Goal: Task Accomplishment & Management: Use online tool/utility

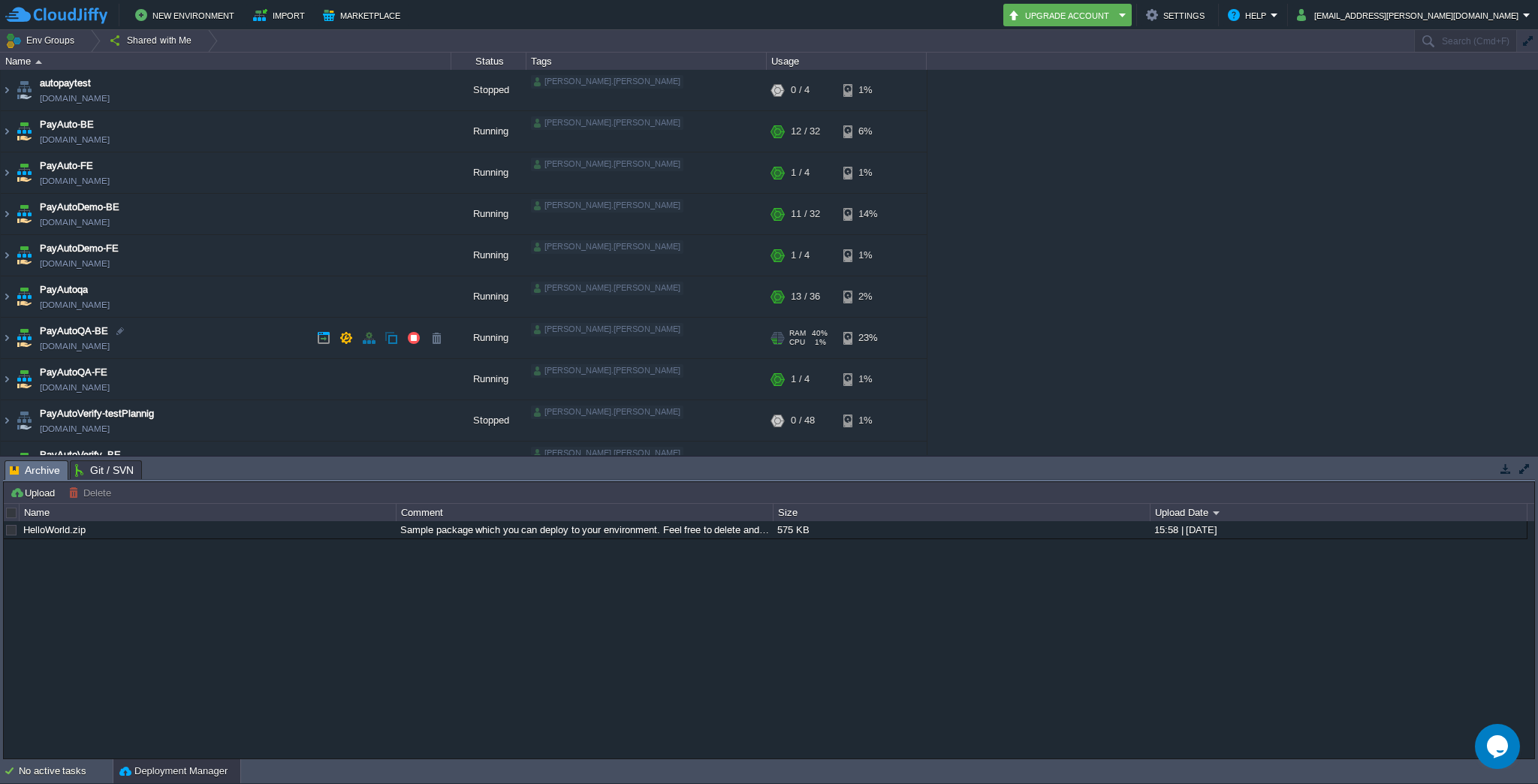
scroll to position [19, 0]
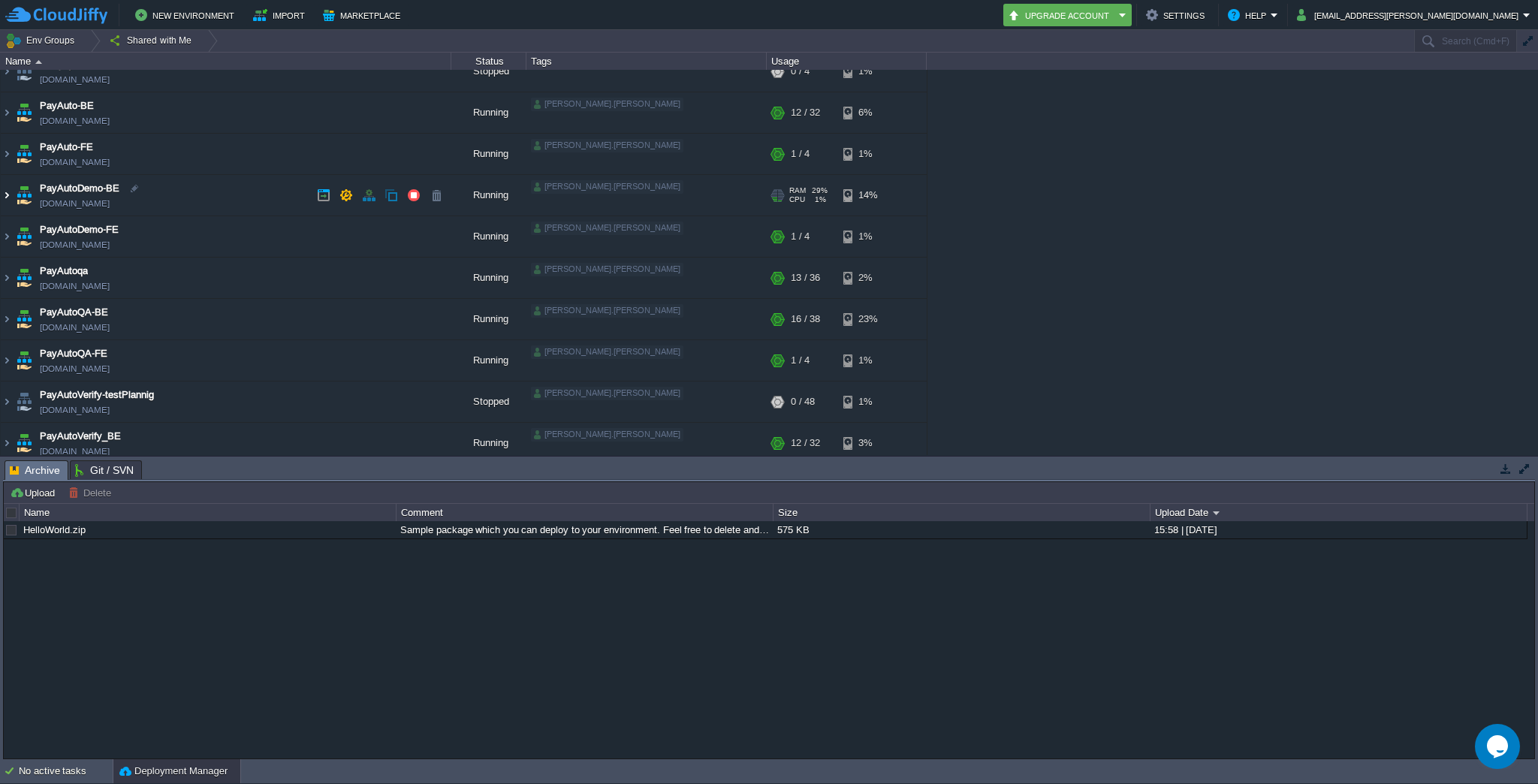
click at [6, 198] on img at bounding box center [7, 195] width 12 height 40
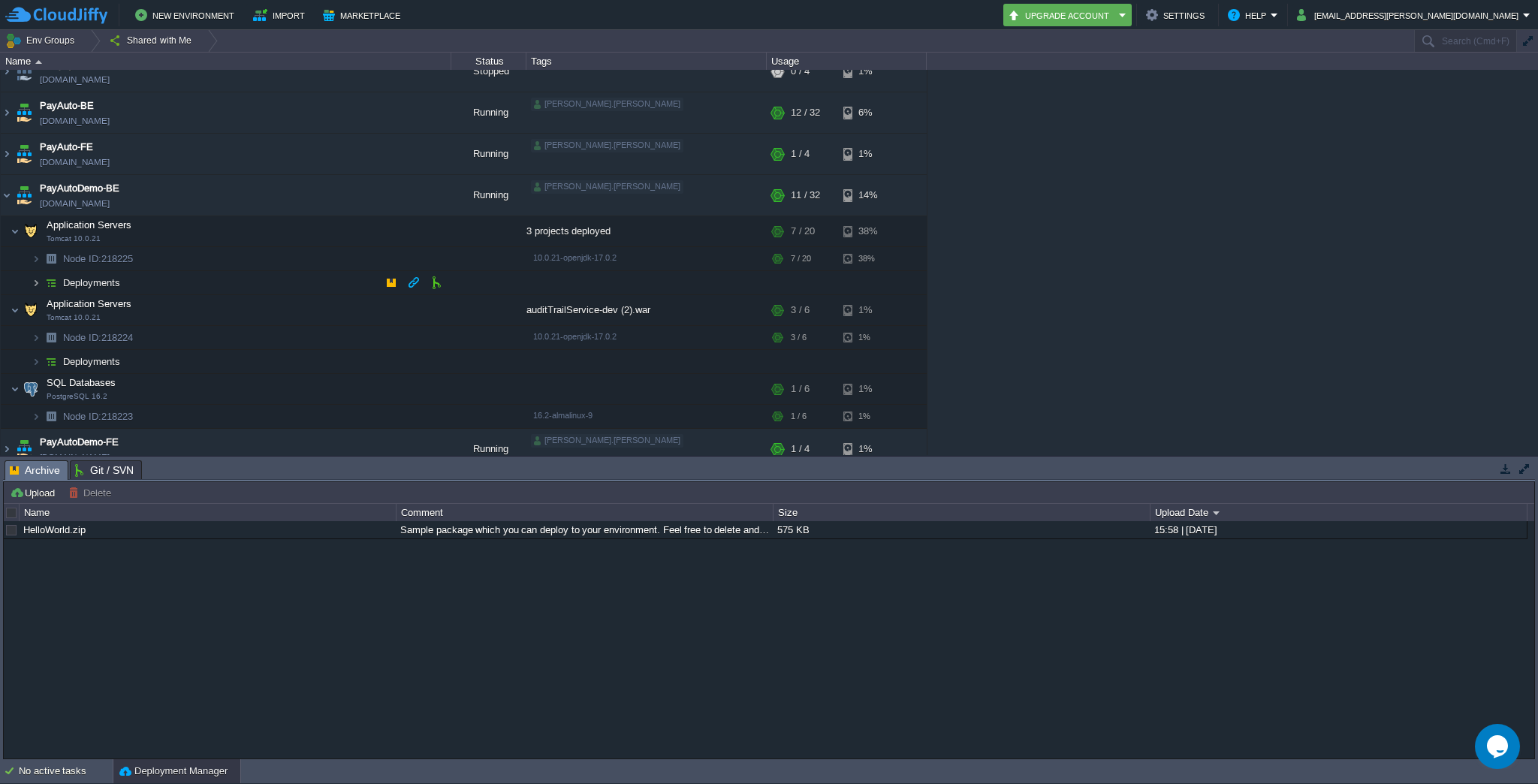
click at [32, 281] on img at bounding box center [36, 282] width 9 height 23
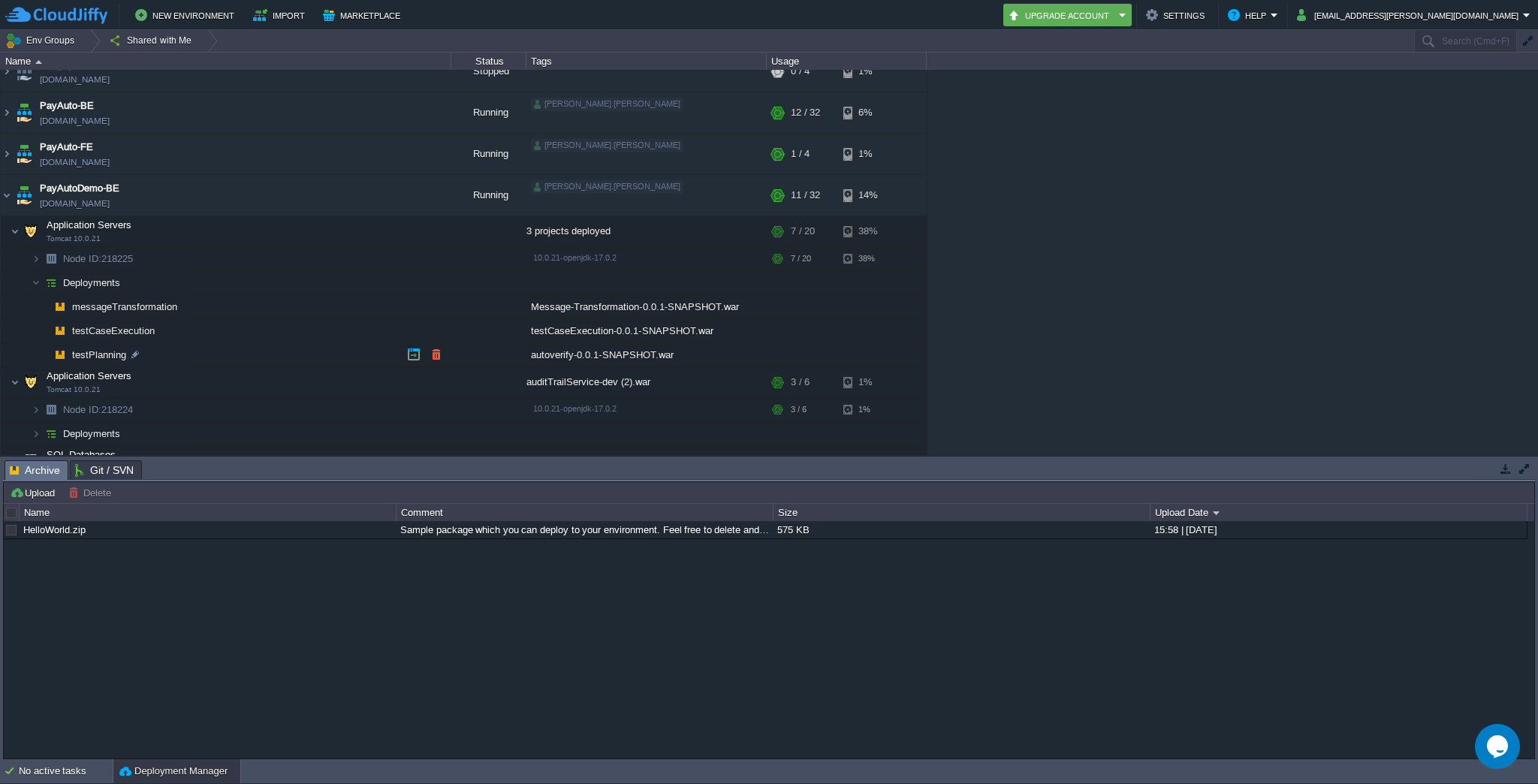
click at [96, 357] on span "testPlanning" at bounding box center [100, 354] width 58 height 12
click at [28, 354] on img at bounding box center [21, 350] width 21 height 13
click at [443, 357] on button "button" at bounding box center [436, 354] width 13 height 13
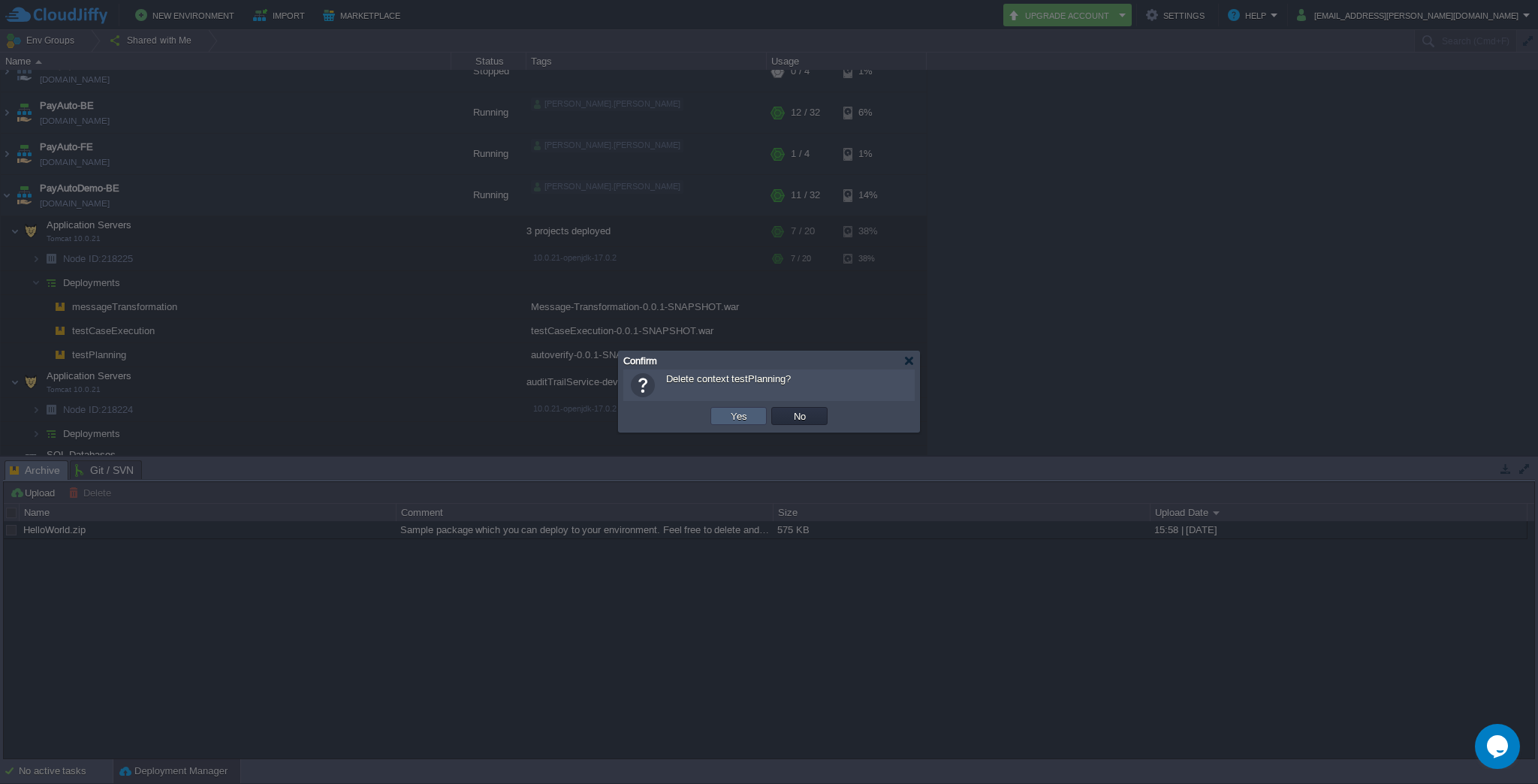
click at [749, 415] on button "Yes" at bounding box center [738, 416] width 26 height 13
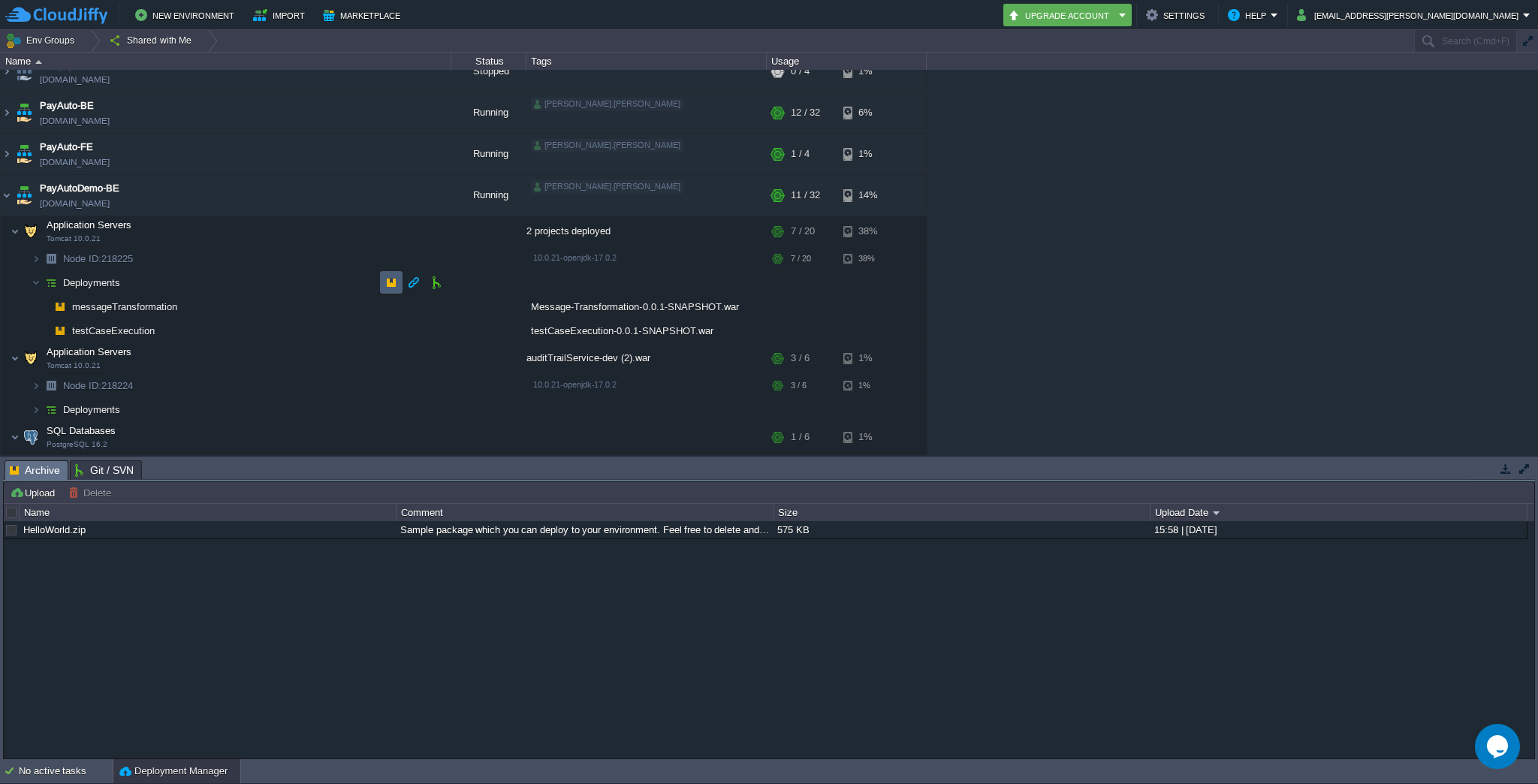
click at [396, 280] on button "button" at bounding box center [392, 282] width 13 height 13
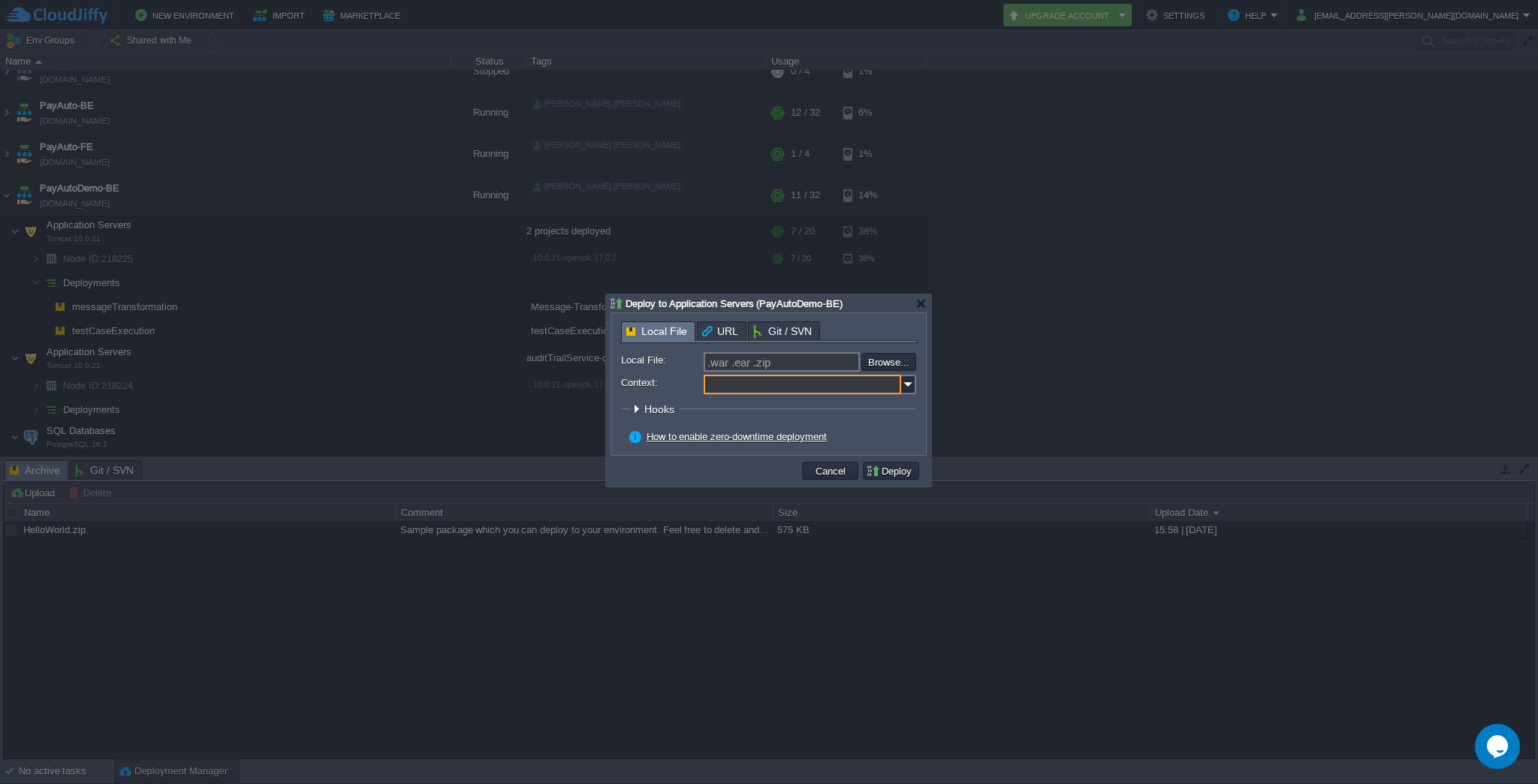
click at [774, 381] on input "Context:" at bounding box center [803, 384] width 198 height 19
paste input "testPlanning"
type input "testPlanning"
click at [885, 364] on input "file" at bounding box center [821, 362] width 190 height 18
type input "C:\fakepath\autoverify-0.0.1-SNAPSHOT.war"
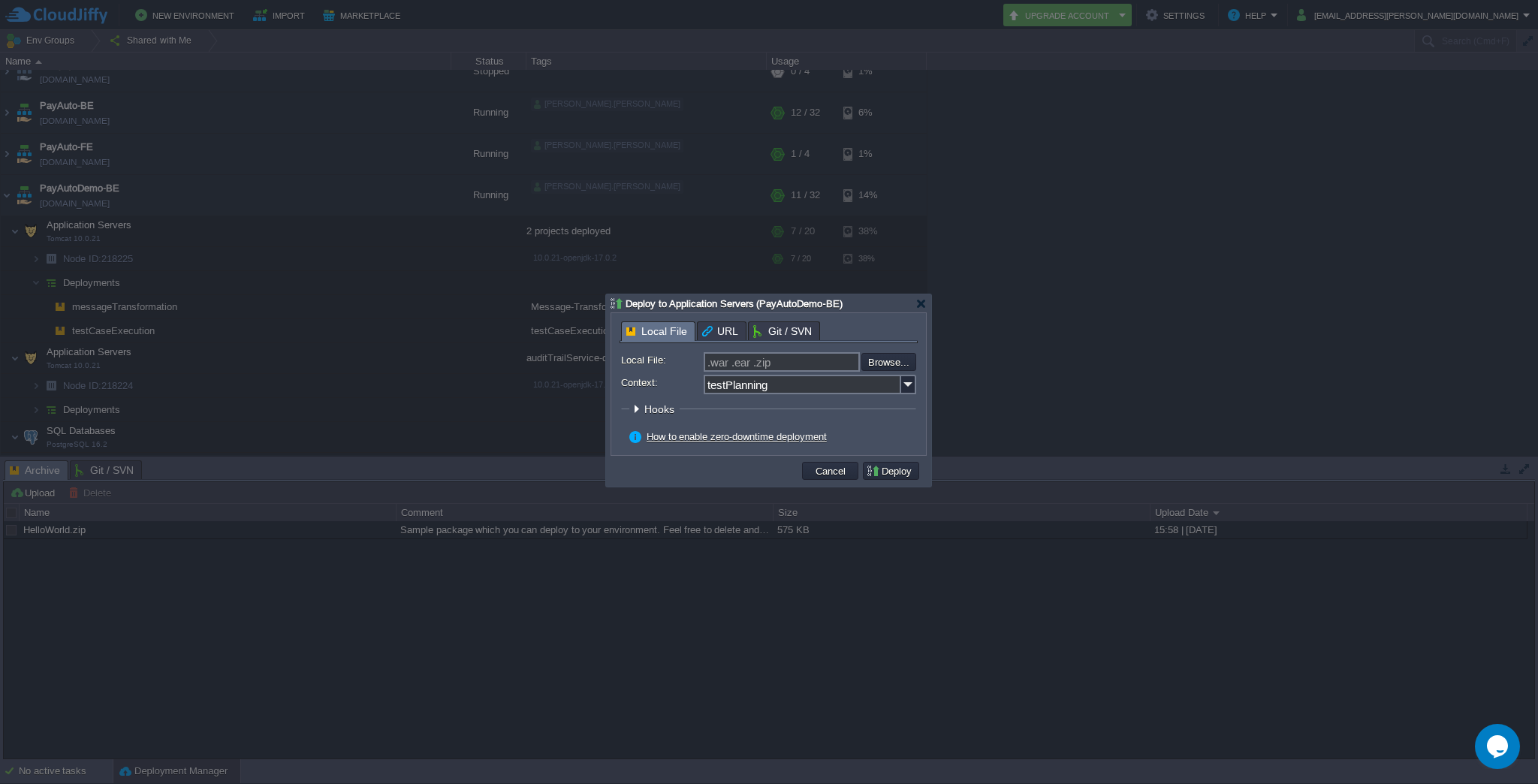
type input "autoverify-0.0.1-SNAPSHOT.war"
click at [900, 474] on button "Deploy" at bounding box center [891, 470] width 50 height 13
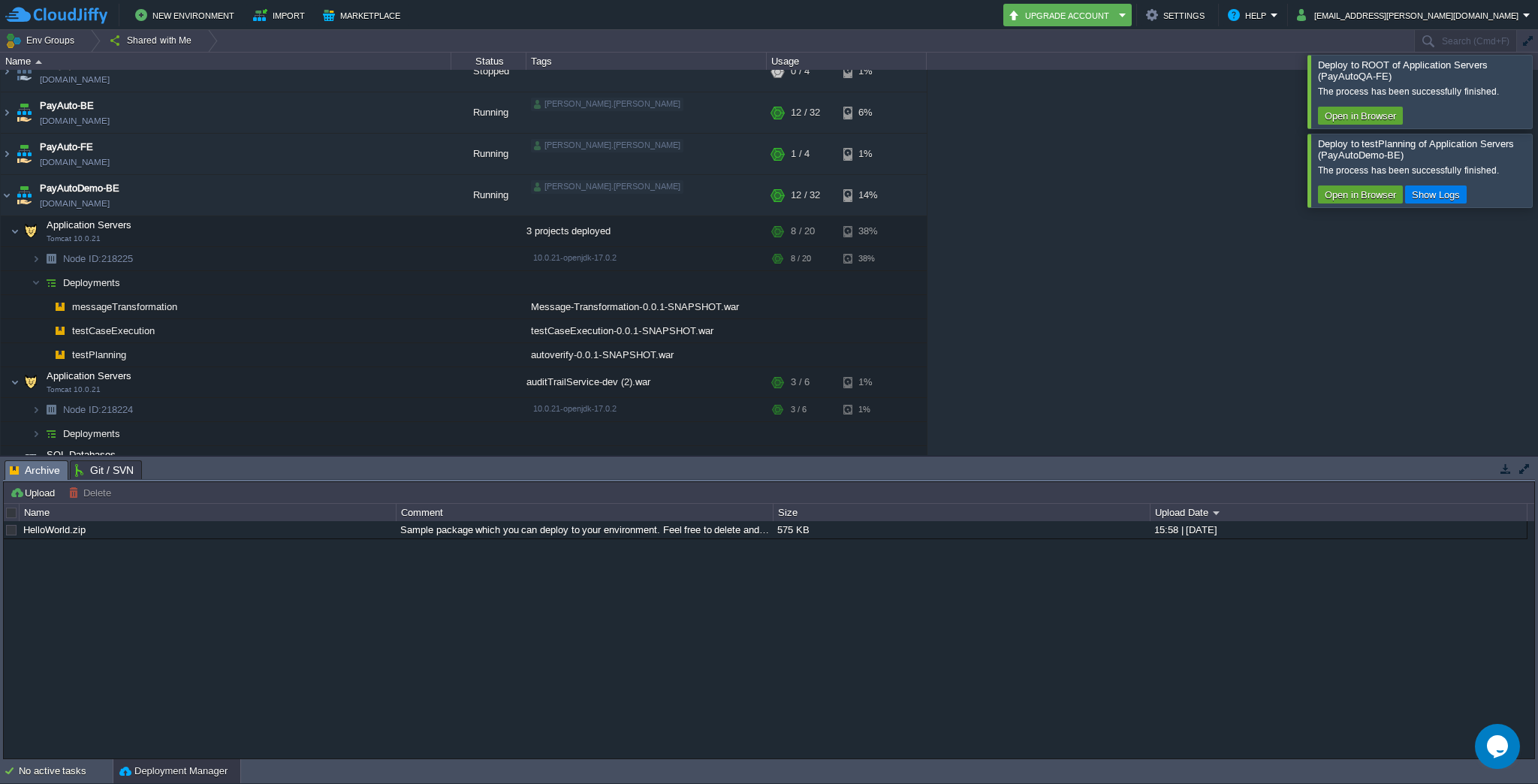
scroll to position [326, 0]
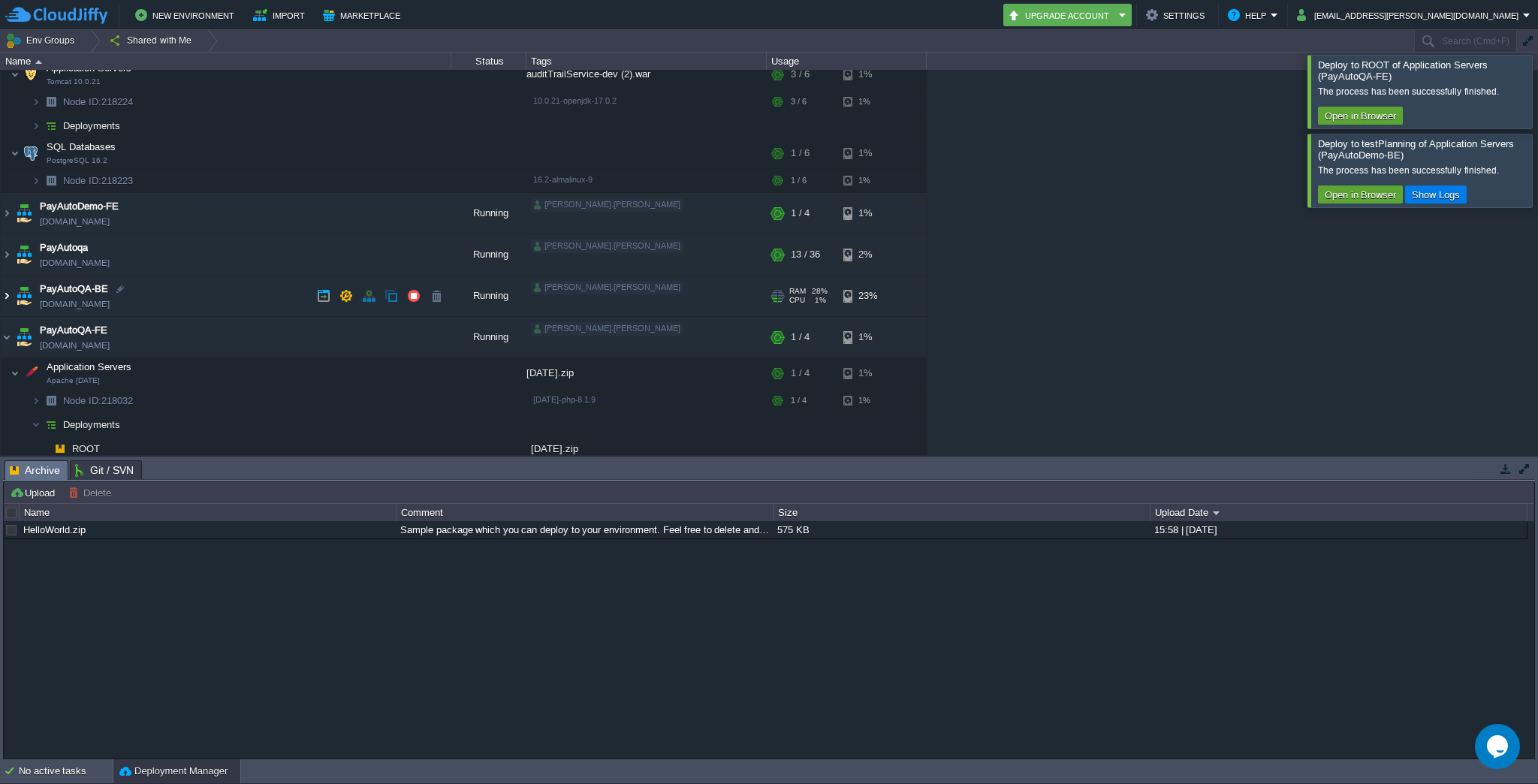
click at [10, 295] on img at bounding box center [7, 296] width 12 height 40
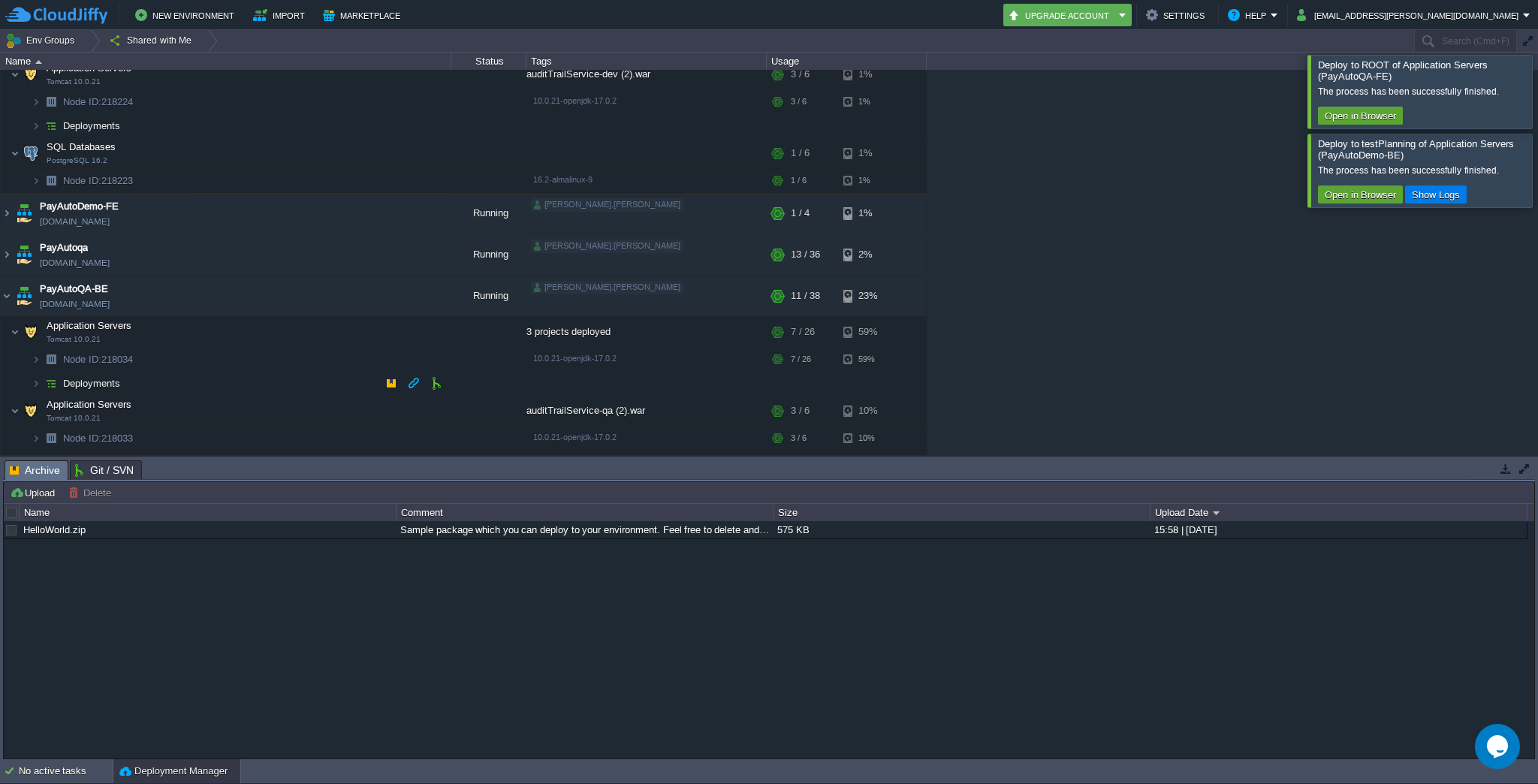
scroll to position [344, 0]
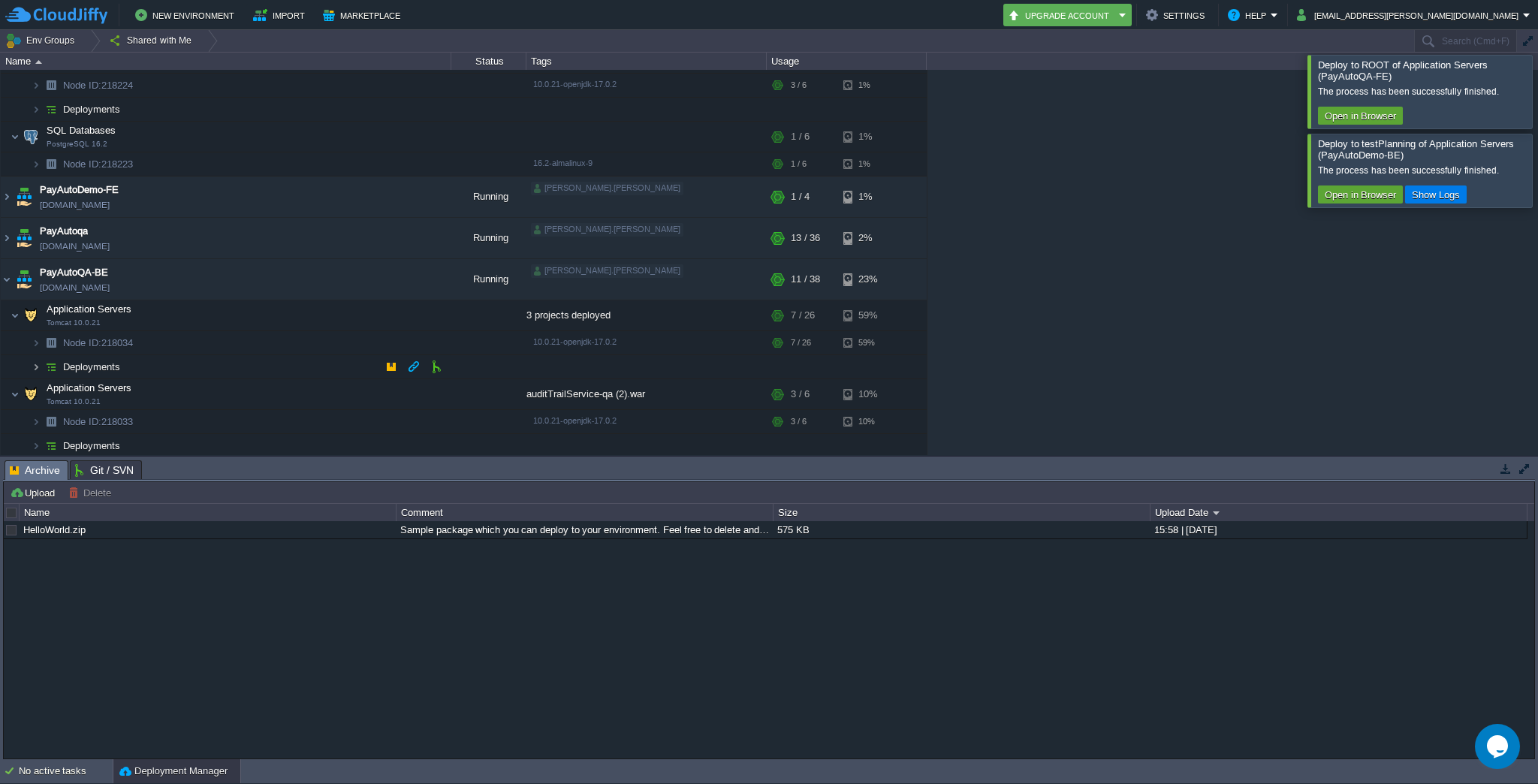
click at [37, 366] on img at bounding box center [36, 367] width 9 height 23
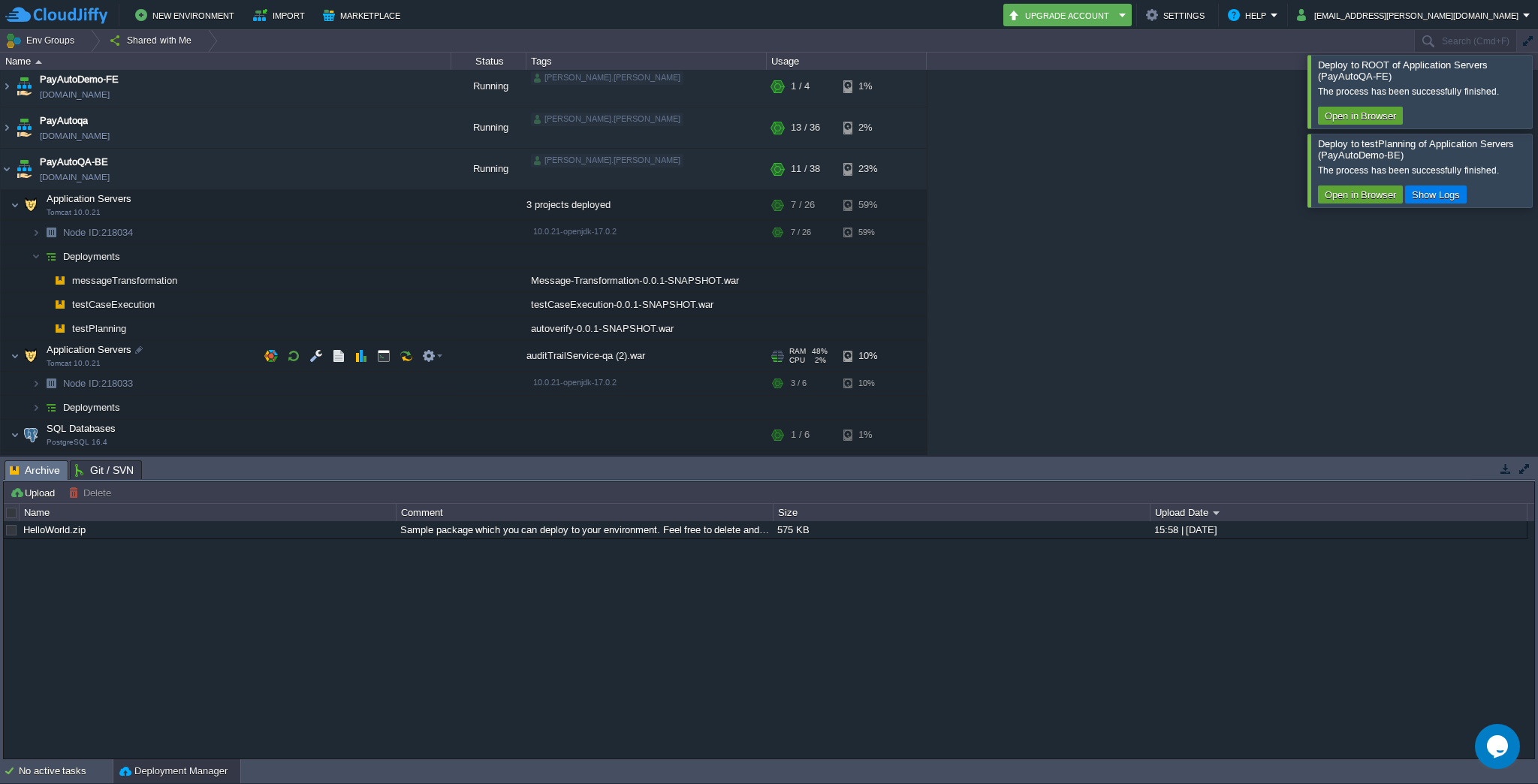
scroll to position [511, 0]
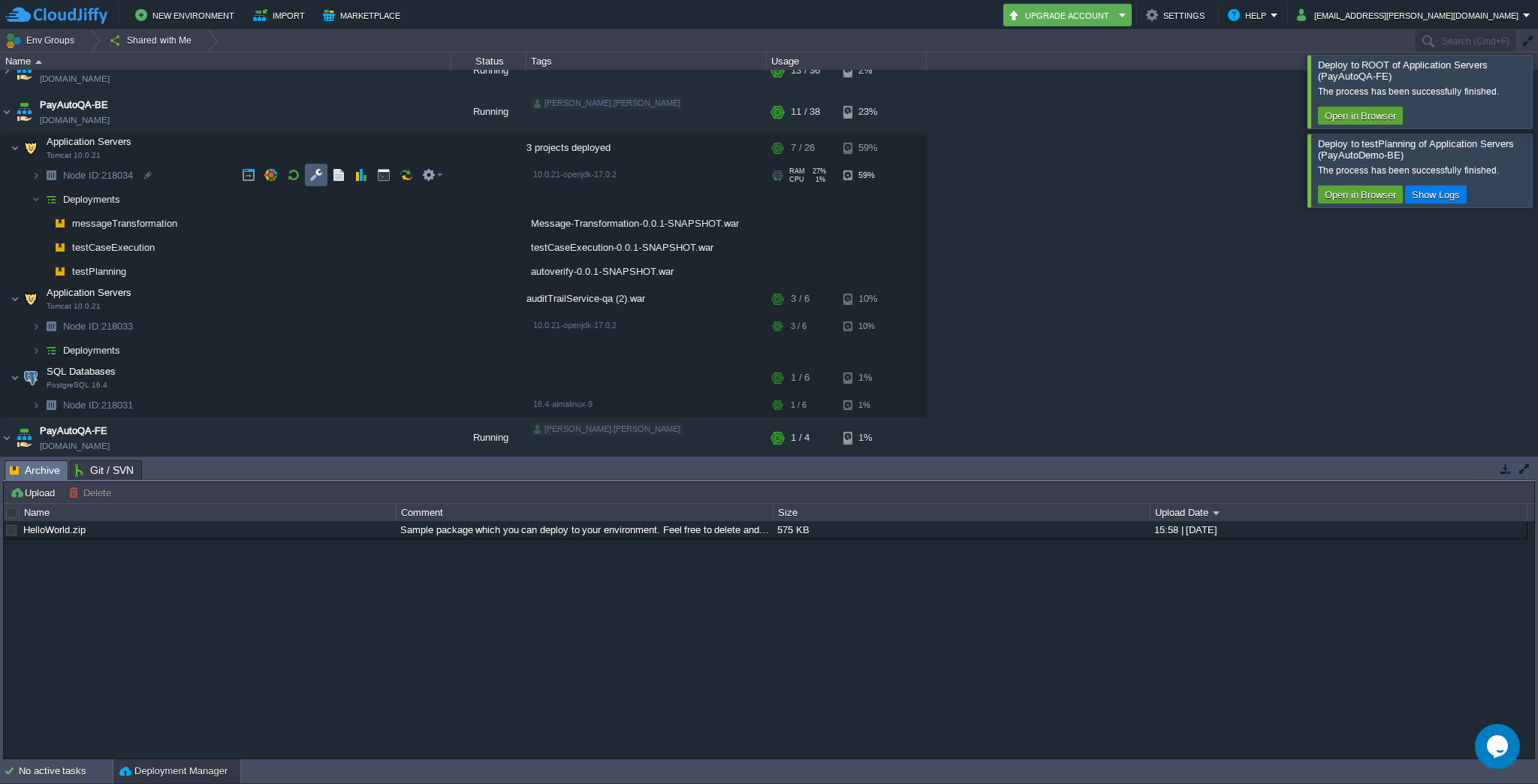
click at [320, 174] on button "button" at bounding box center [316, 175] width 13 height 13
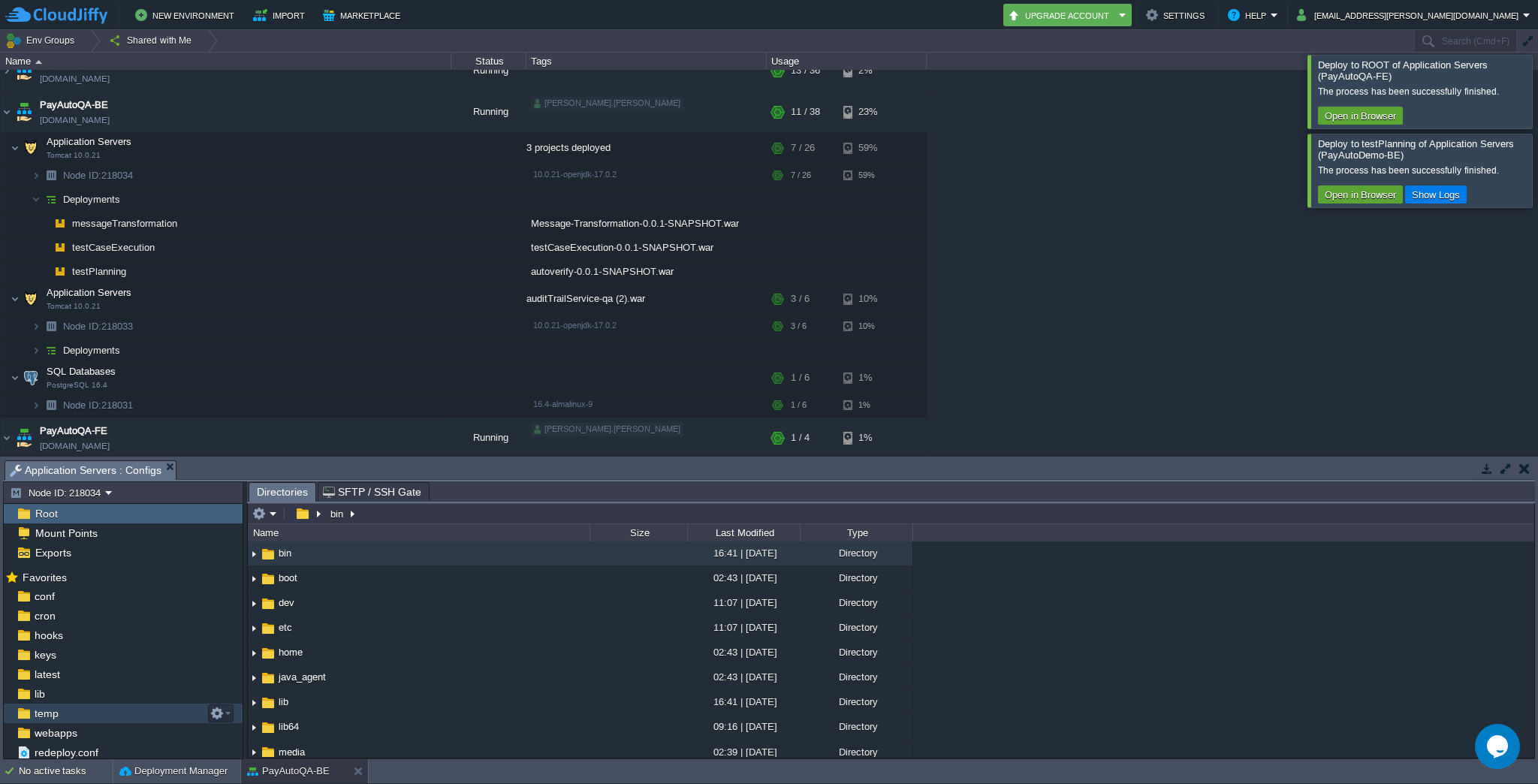
click at [36, 712] on span "temp" at bounding box center [46, 713] width 30 height 13
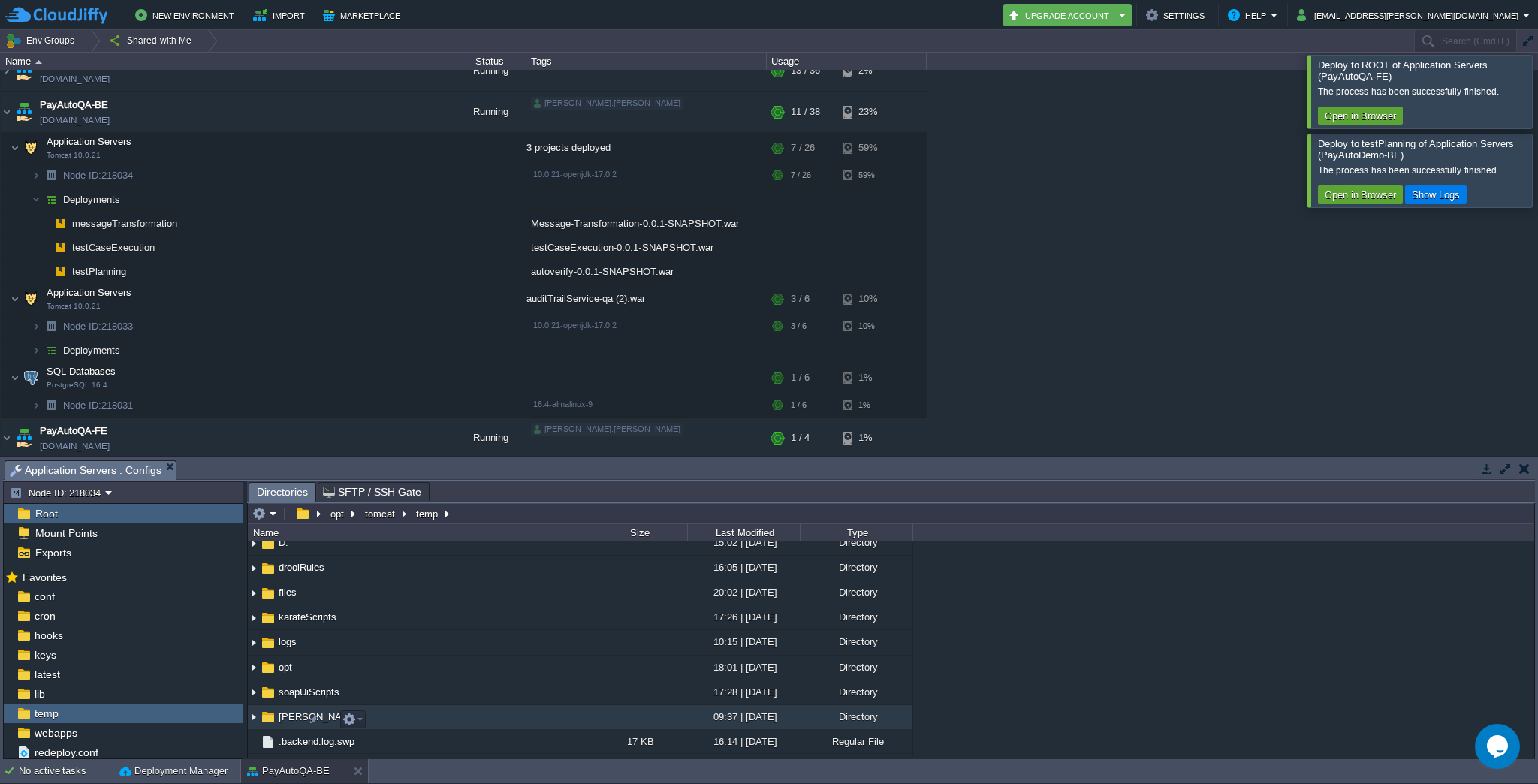
scroll to position [108, 0]
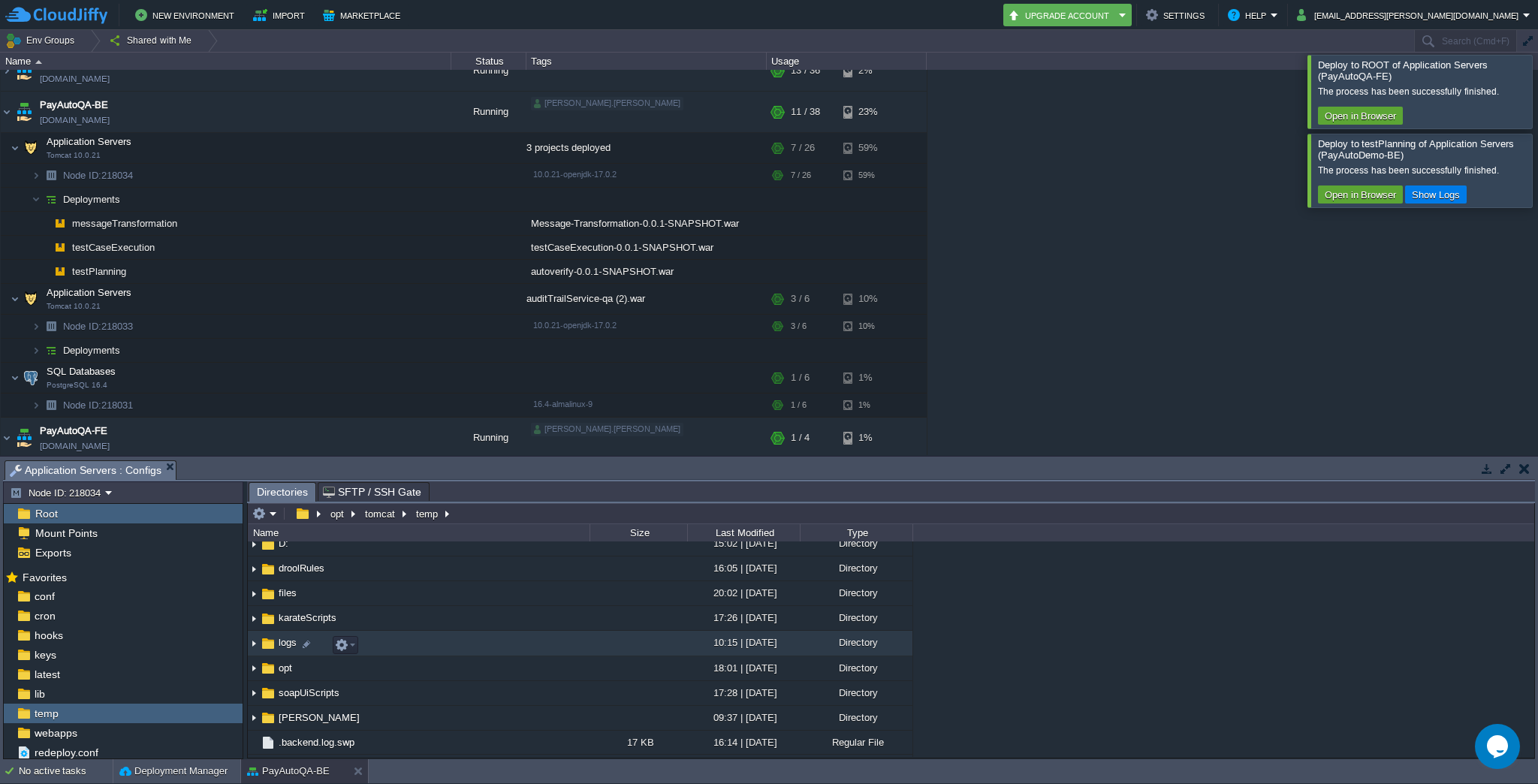
click at [281, 647] on span "logs" at bounding box center [287, 642] width 22 height 12
click at [253, 644] on img at bounding box center [253, 644] width 12 height 23
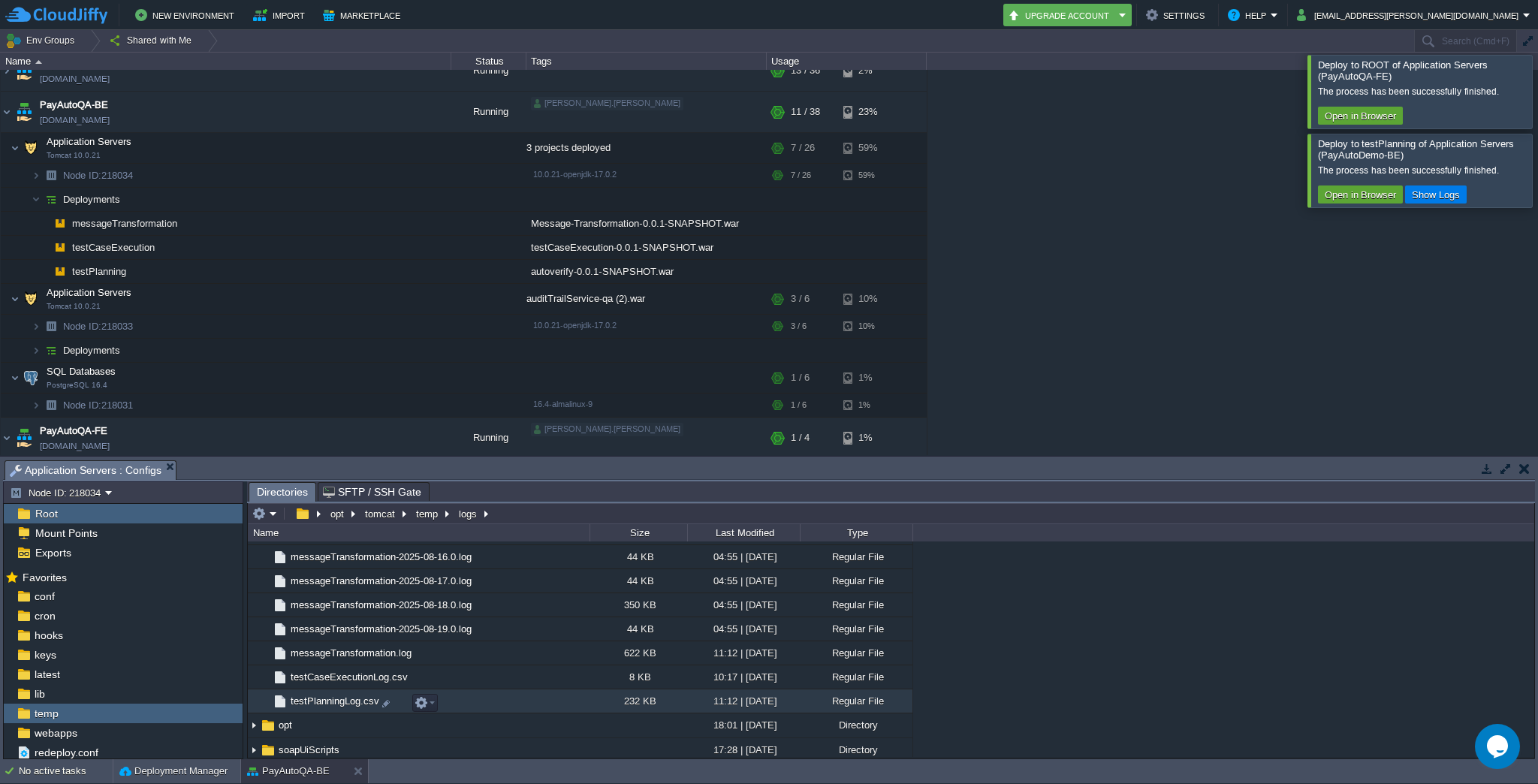
scroll to position [3161, 0]
click at [336, 691] on span "testPlanningLog.csv" at bounding box center [334, 690] width 93 height 12
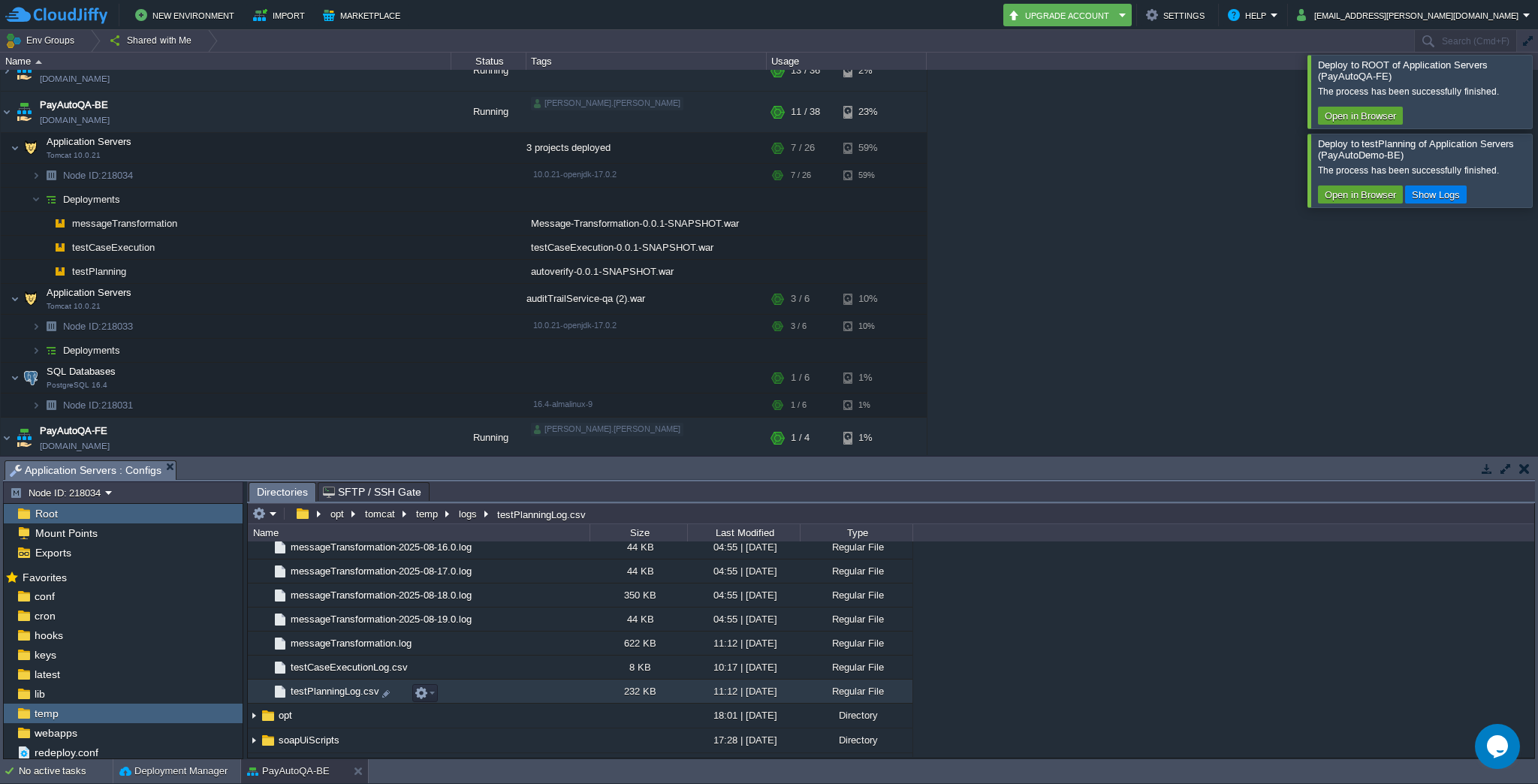
click at [336, 691] on span "testPlanningLog.csv" at bounding box center [334, 690] width 93 height 12
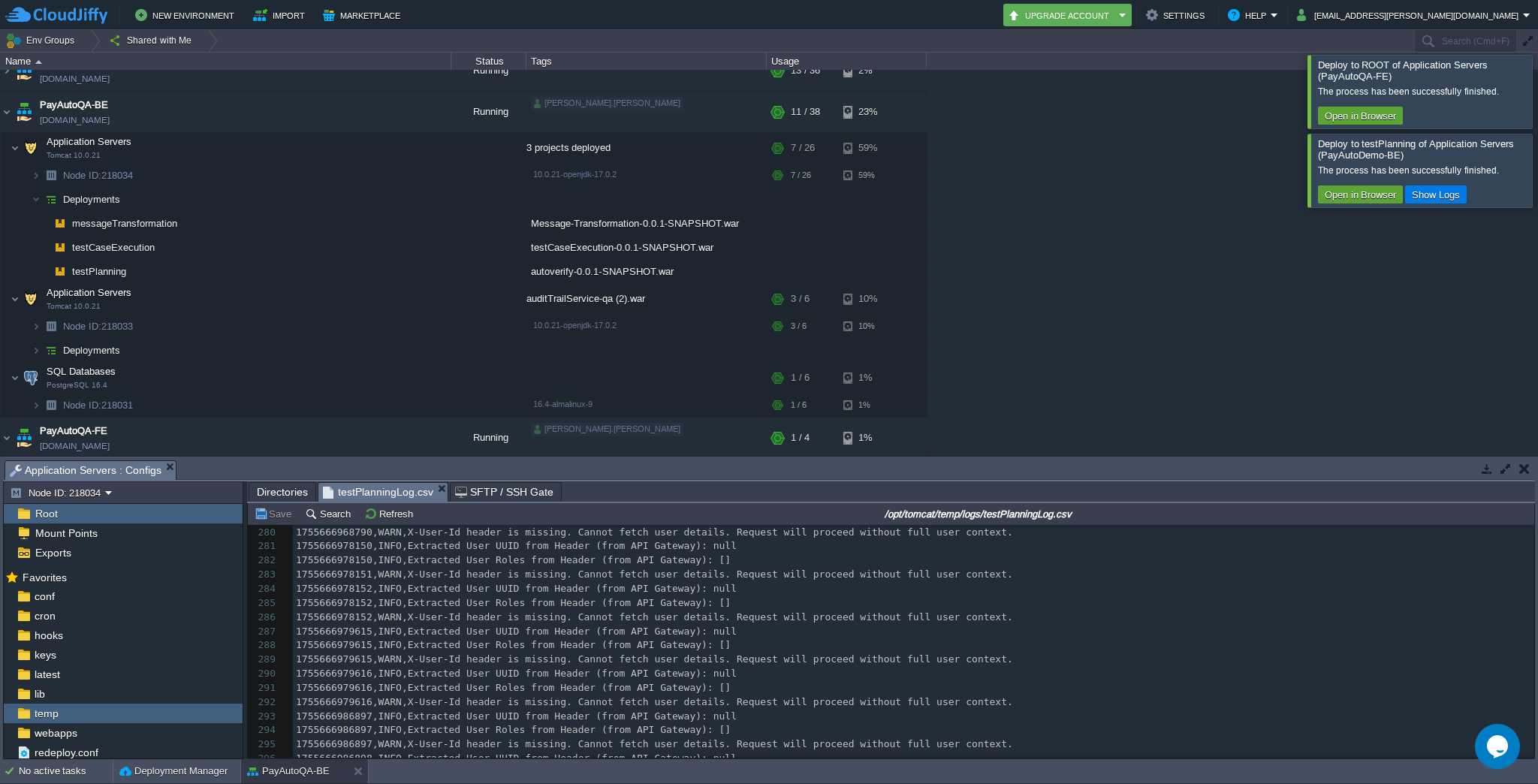
scroll to position [0, 0]
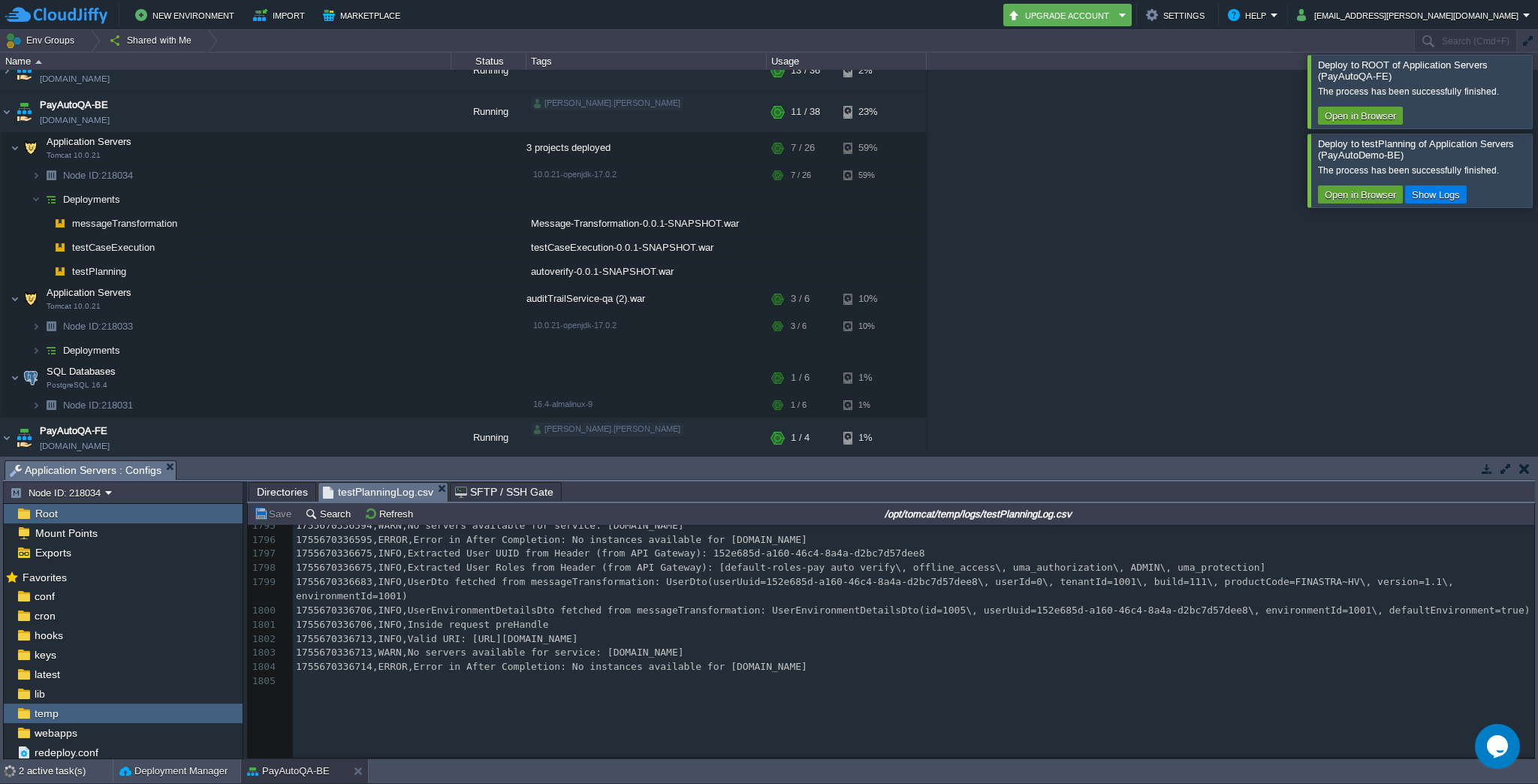
click at [1537, 165] on div at bounding box center [1556, 170] width 0 height 73
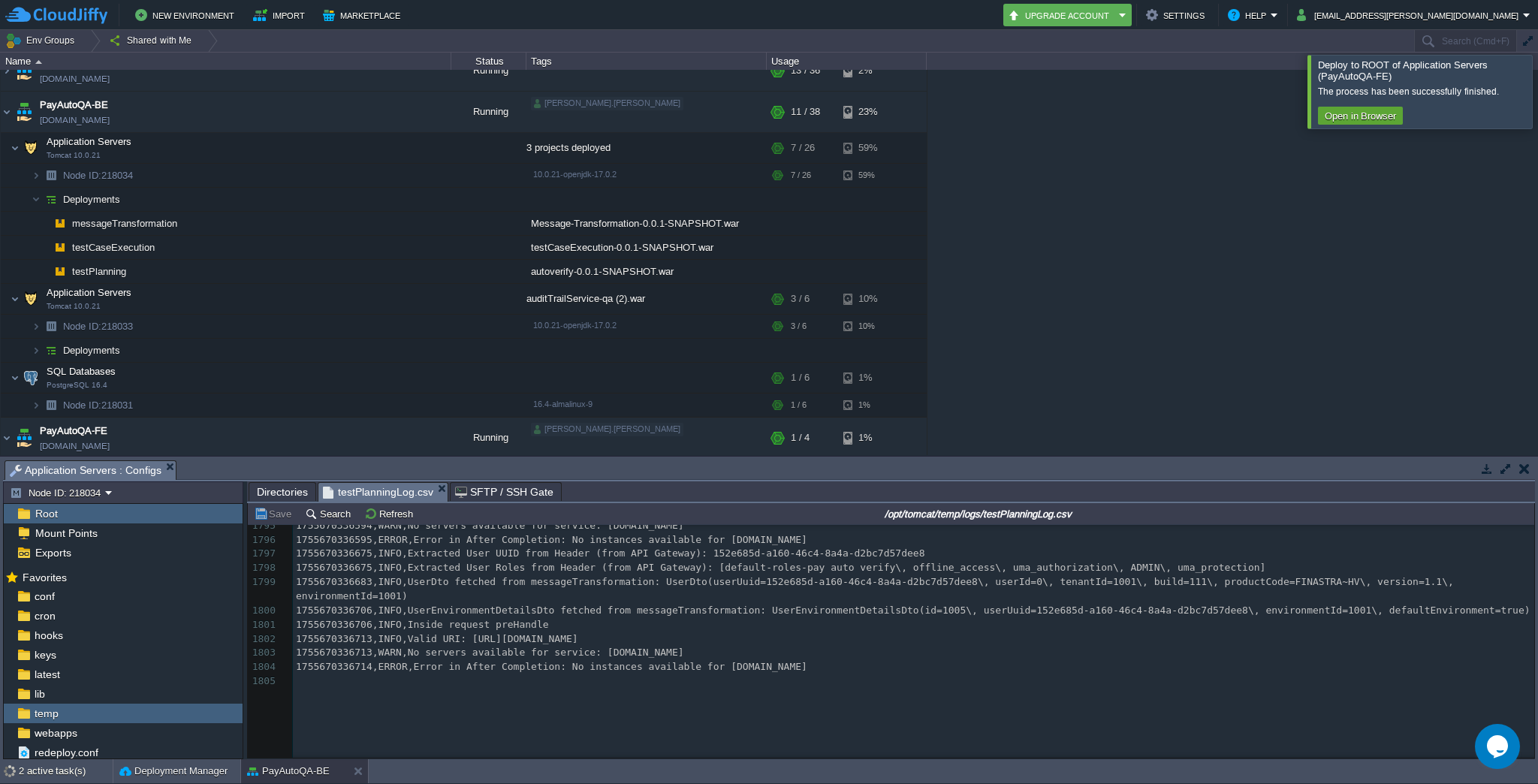
click at [1537, 91] on div at bounding box center [1556, 91] width 0 height 73
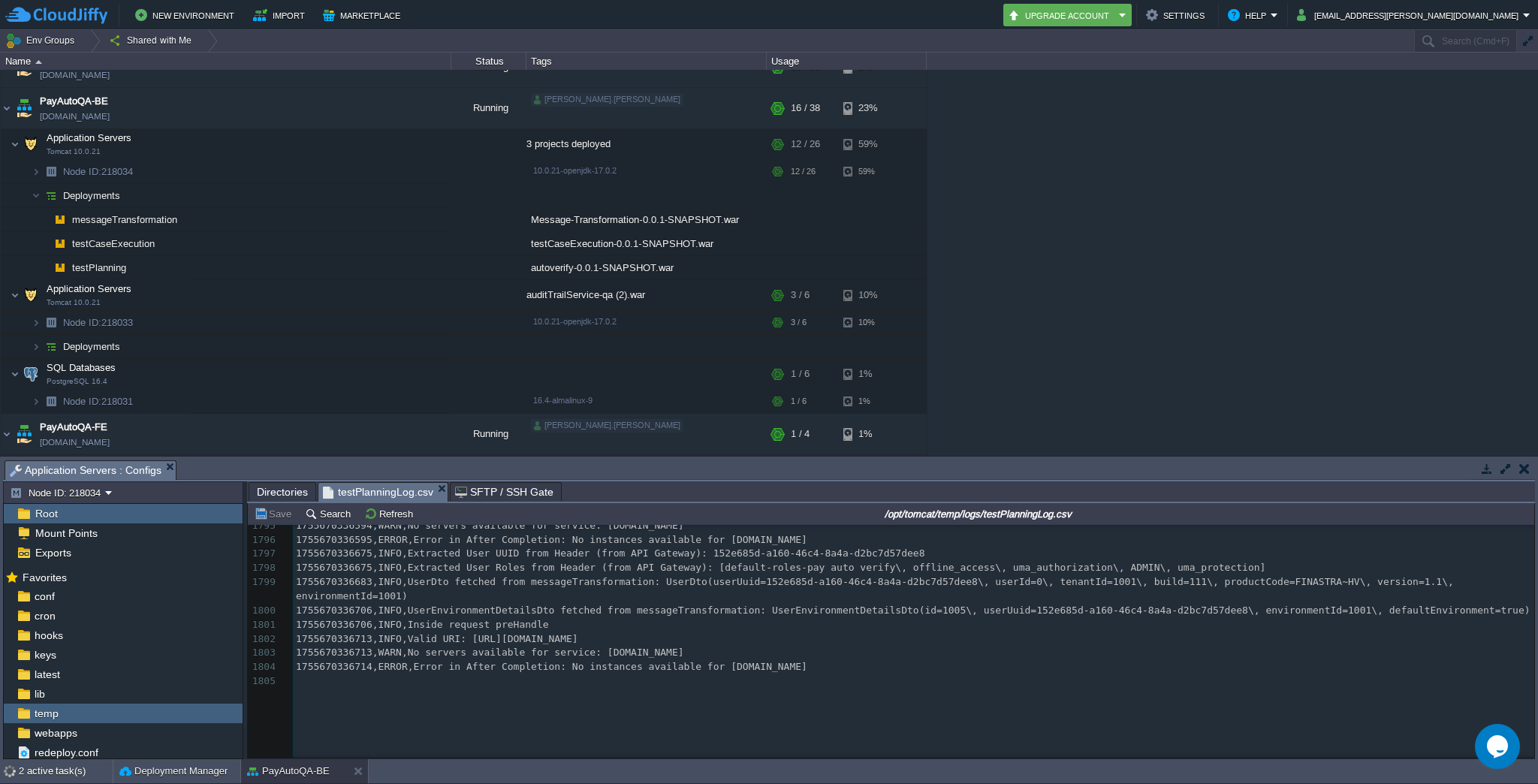
scroll to position [457, 0]
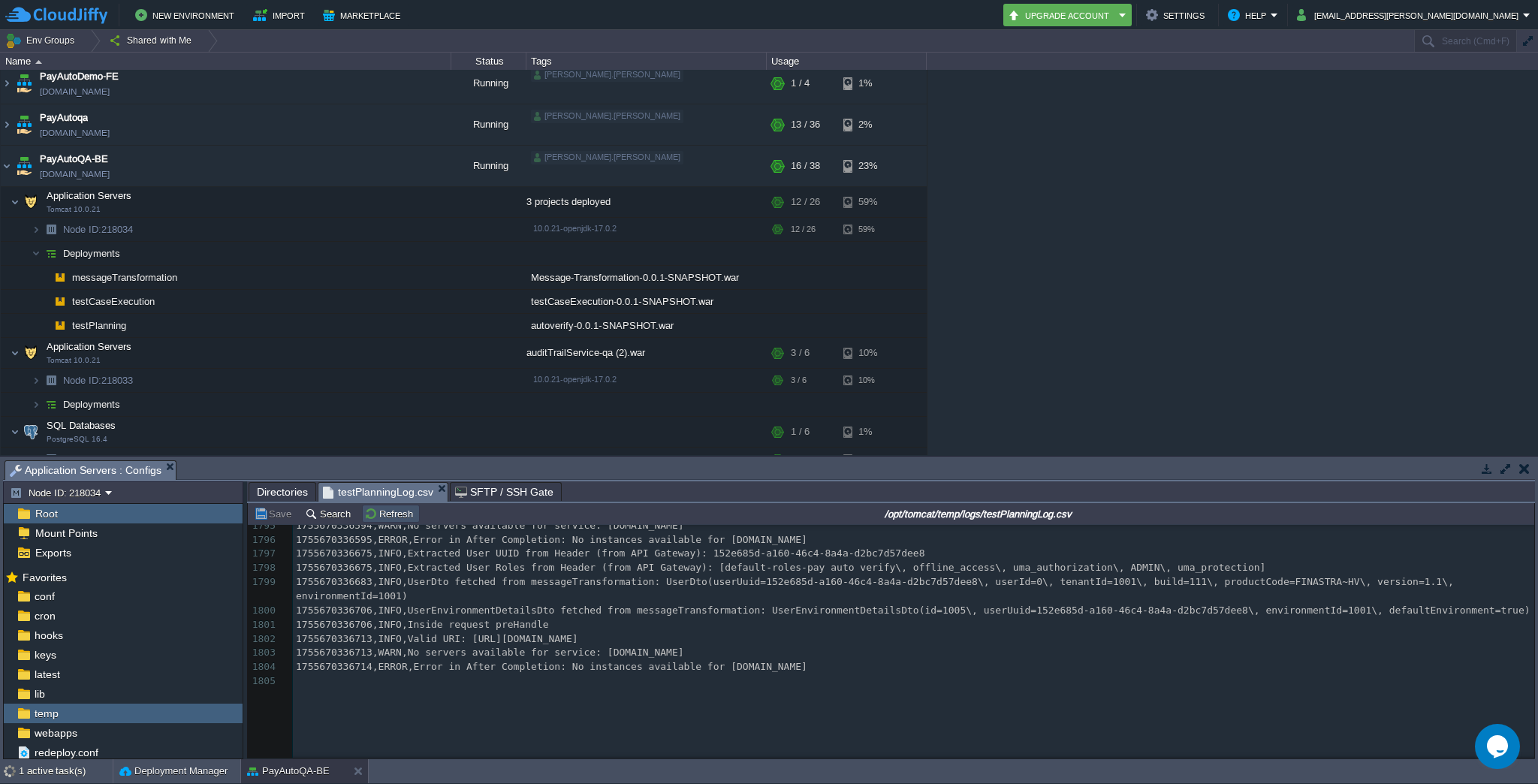
click at [372, 515] on button "Refresh" at bounding box center [391, 513] width 54 height 13
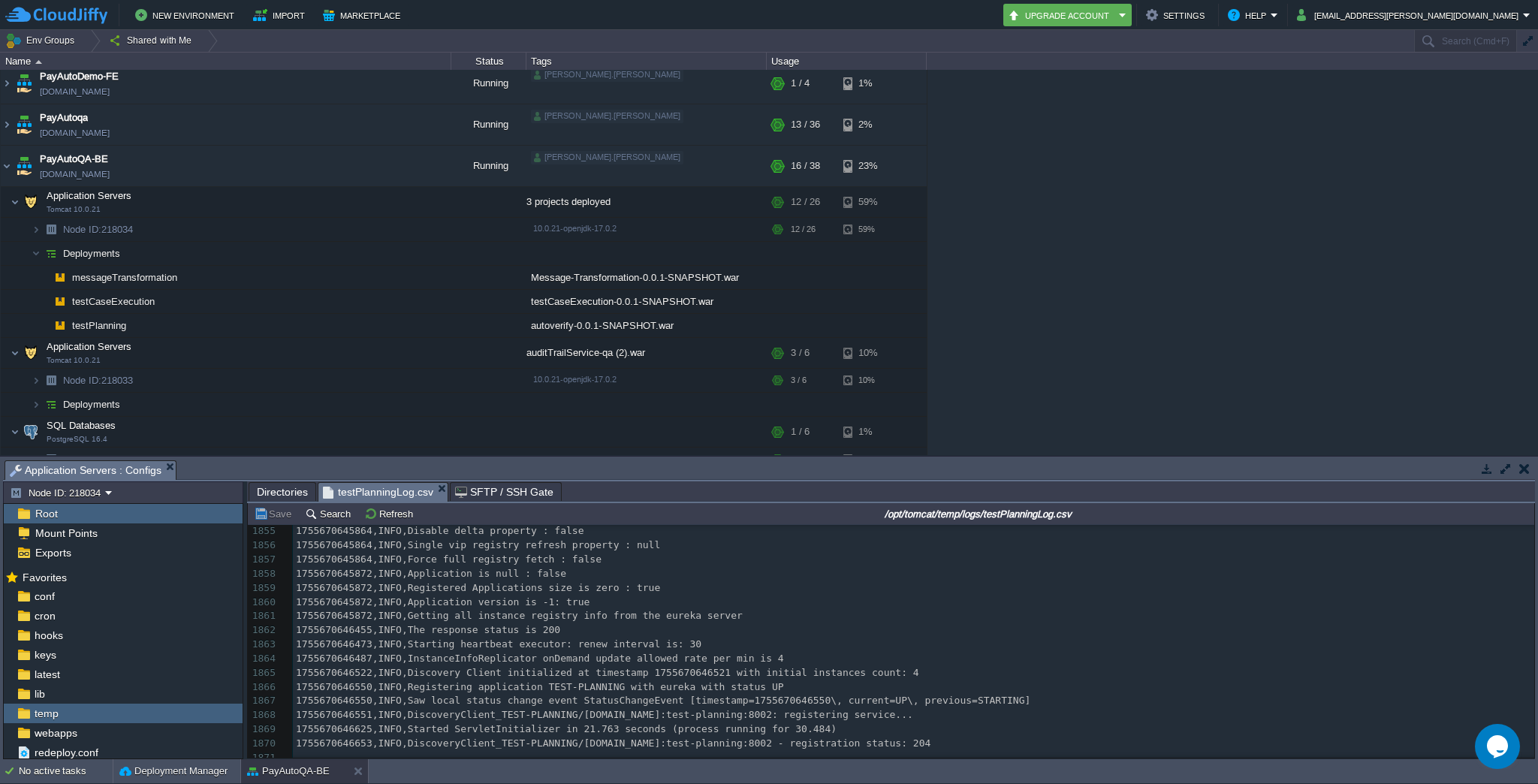
scroll to position [26547, 0]
type textarea "​"
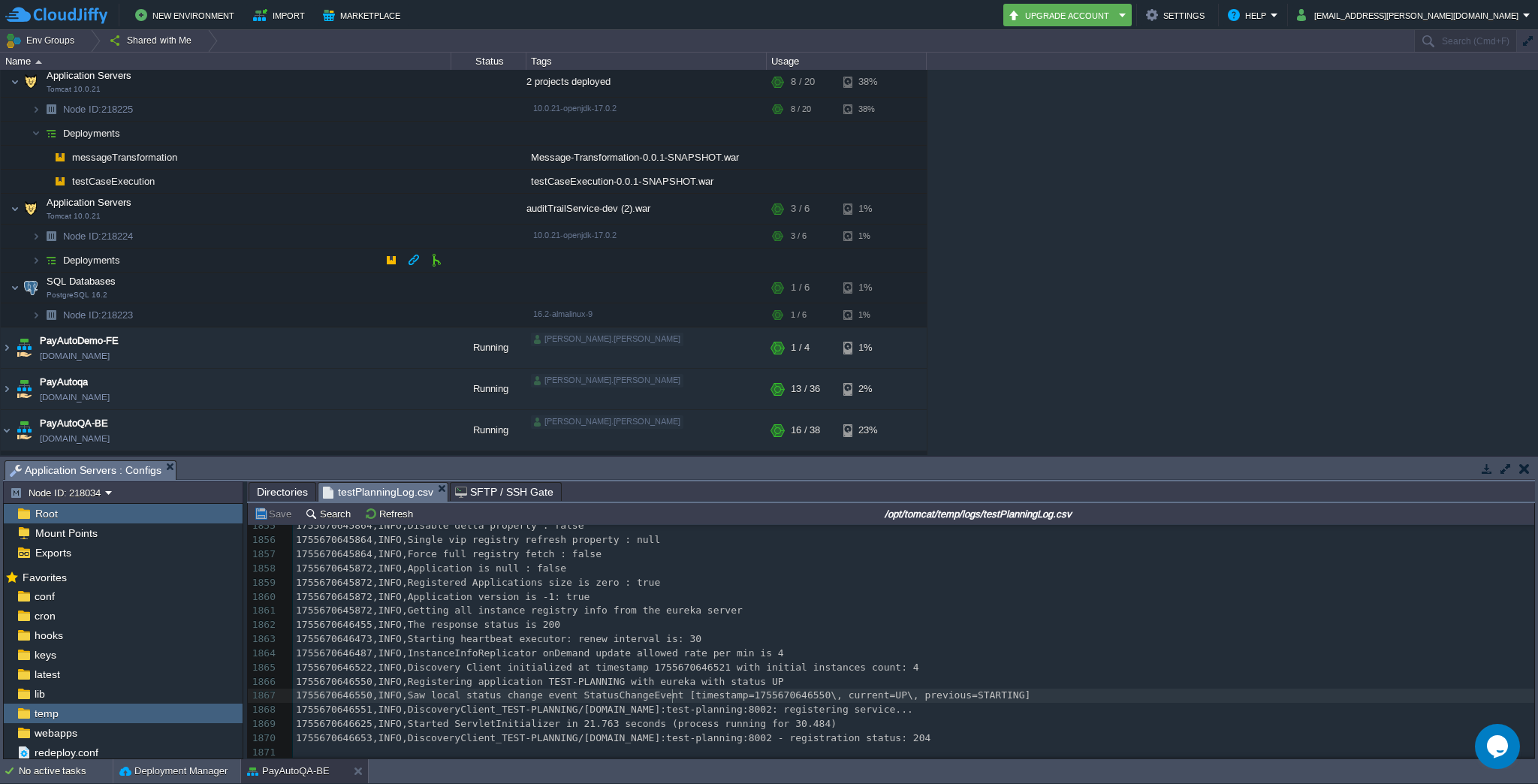
scroll to position [0, 0]
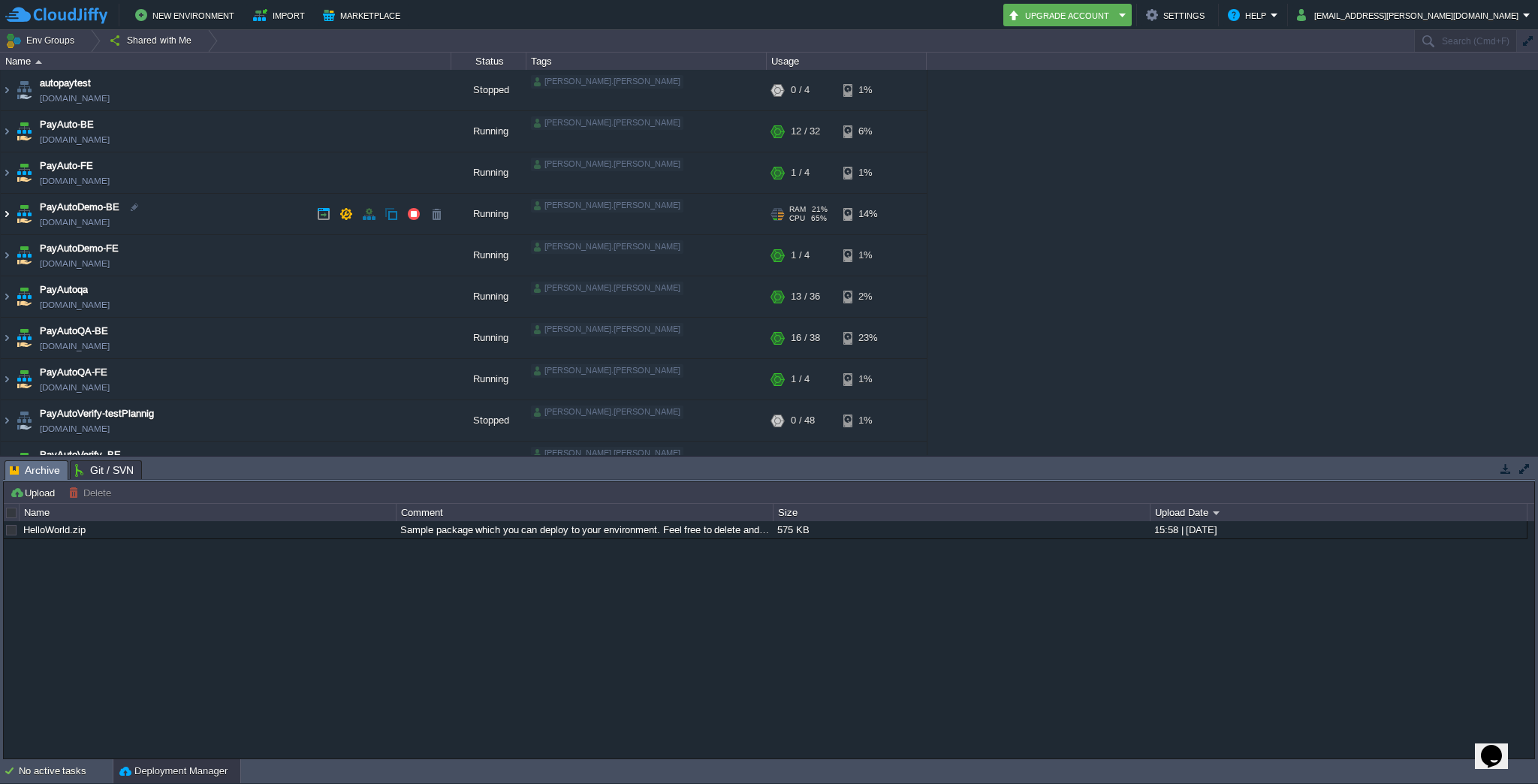
click at [7, 212] on img at bounding box center [7, 214] width 12 height 40
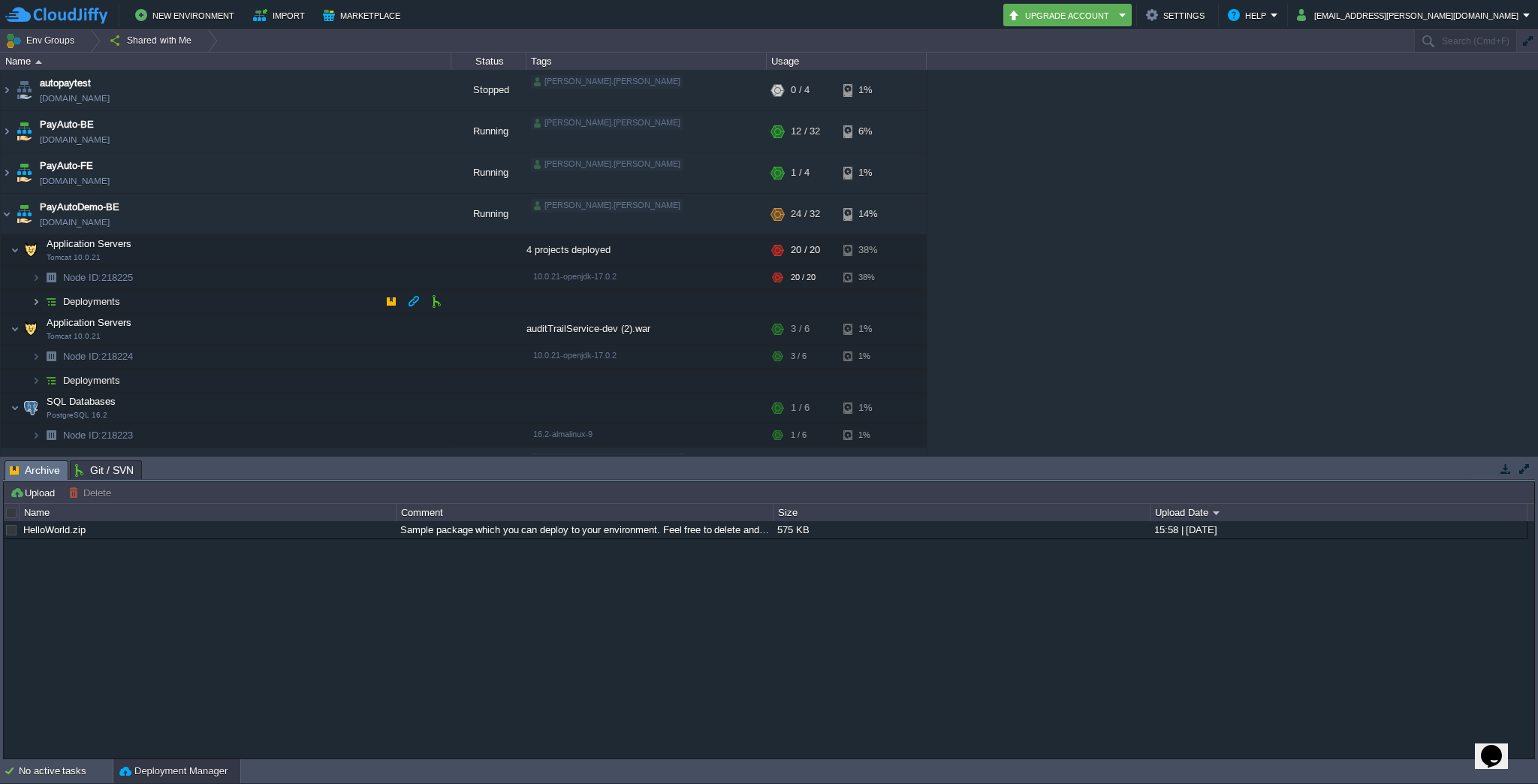
click at [33, 310] on img at bounding box center [36, 301] width 9 height 23
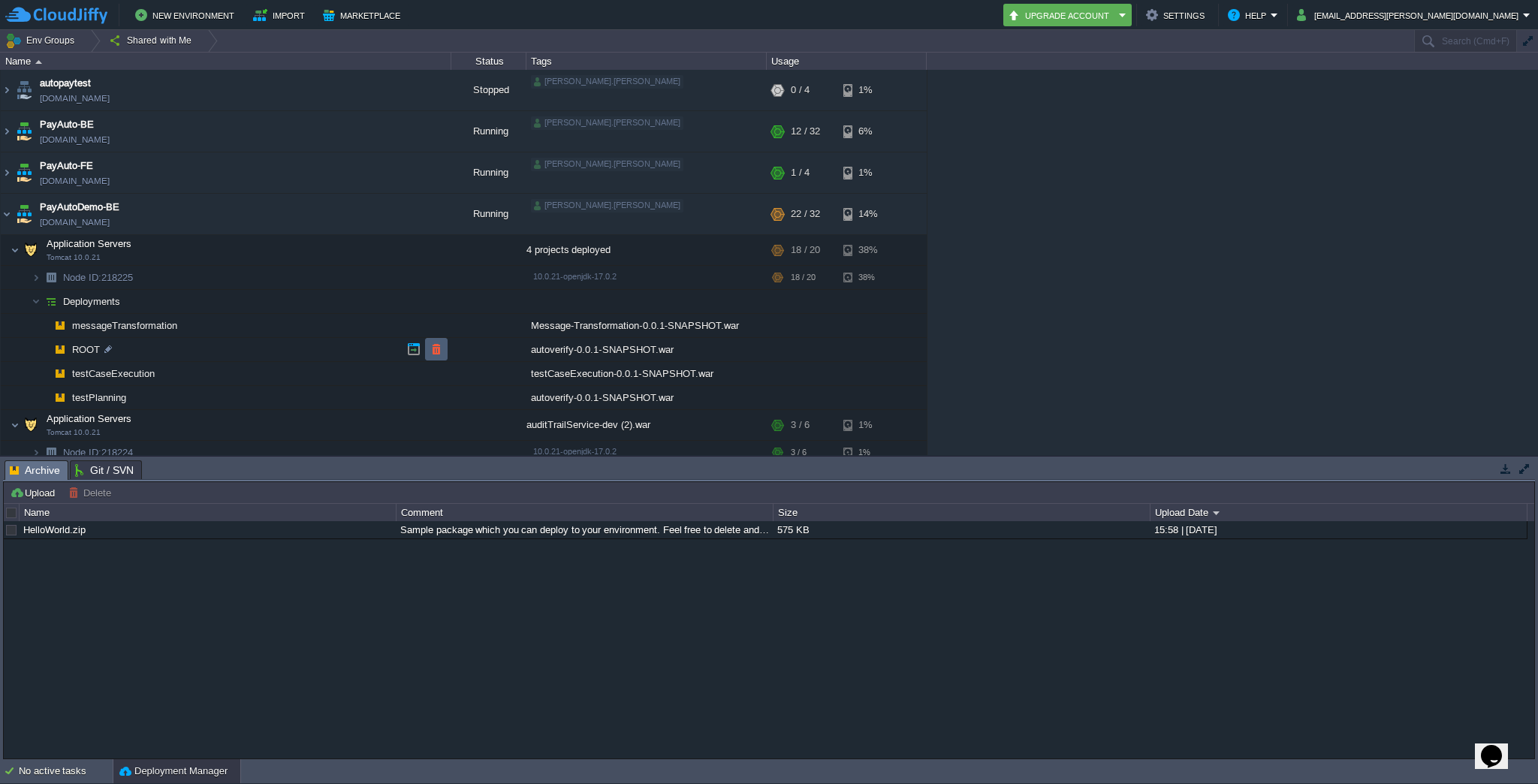
click at [437, 350] on button "button" at bounding box center [436, 349] width 13 height 13
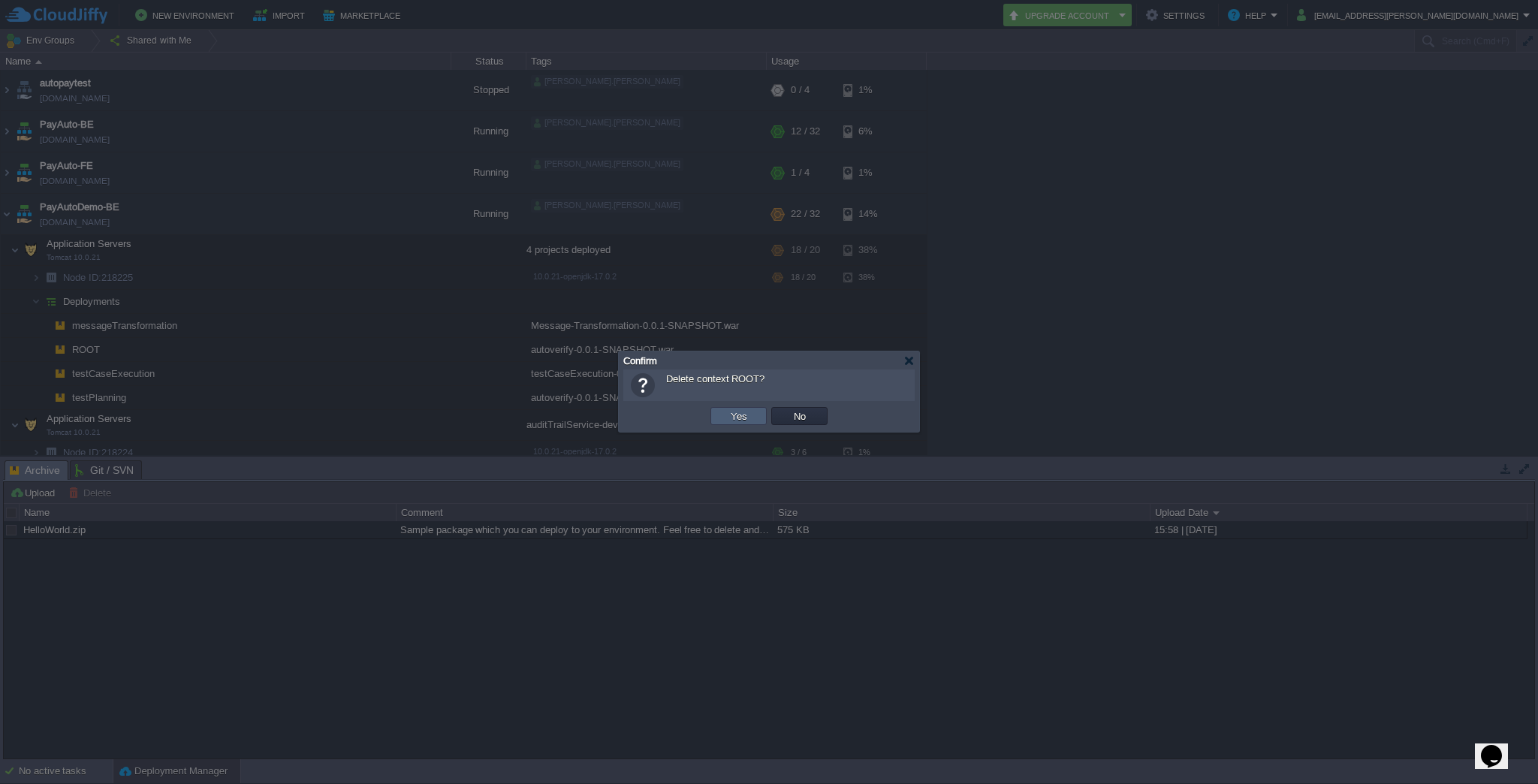
click at [753, 416] on td "Yes" at bounding box center [738, 416] width 57 height 18
